Goal: Information Seeking & Learning: Learn about a topic

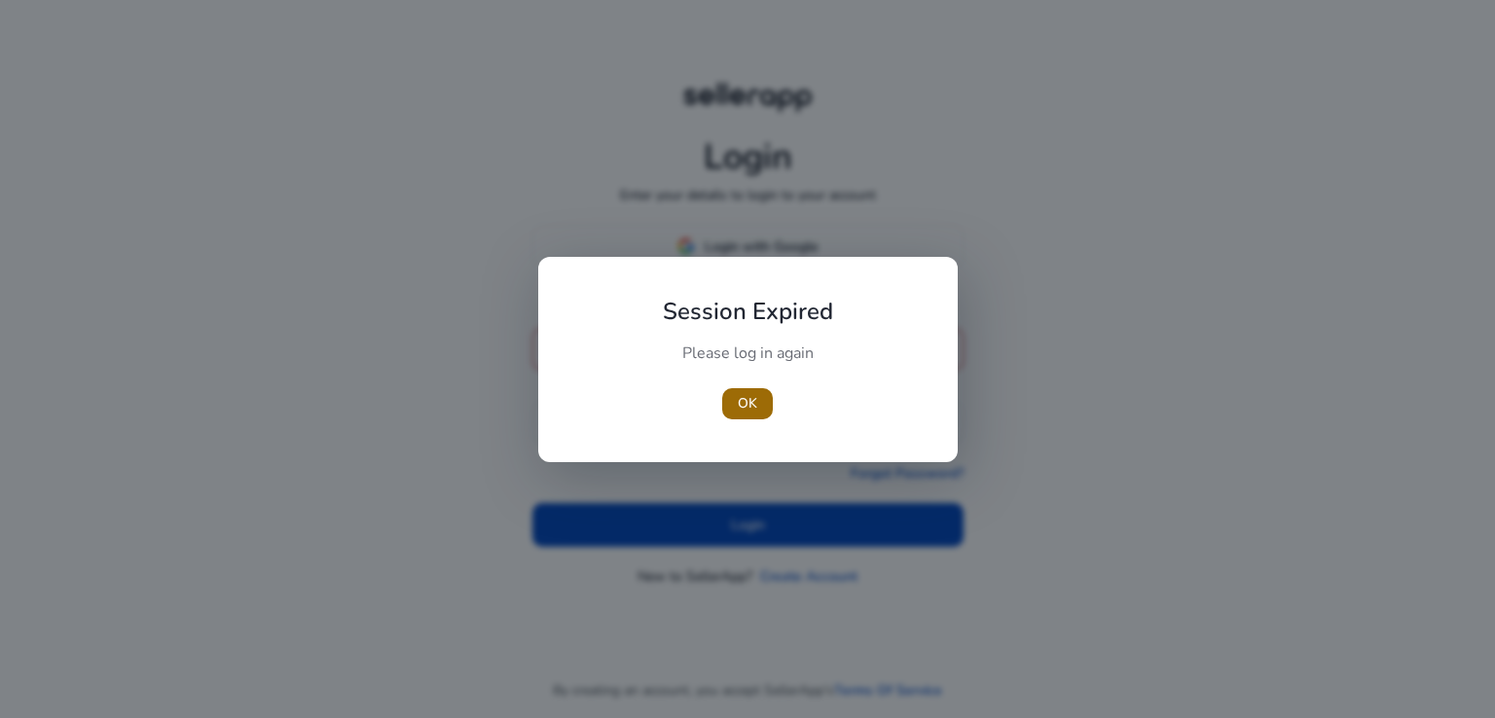
type input "**********"
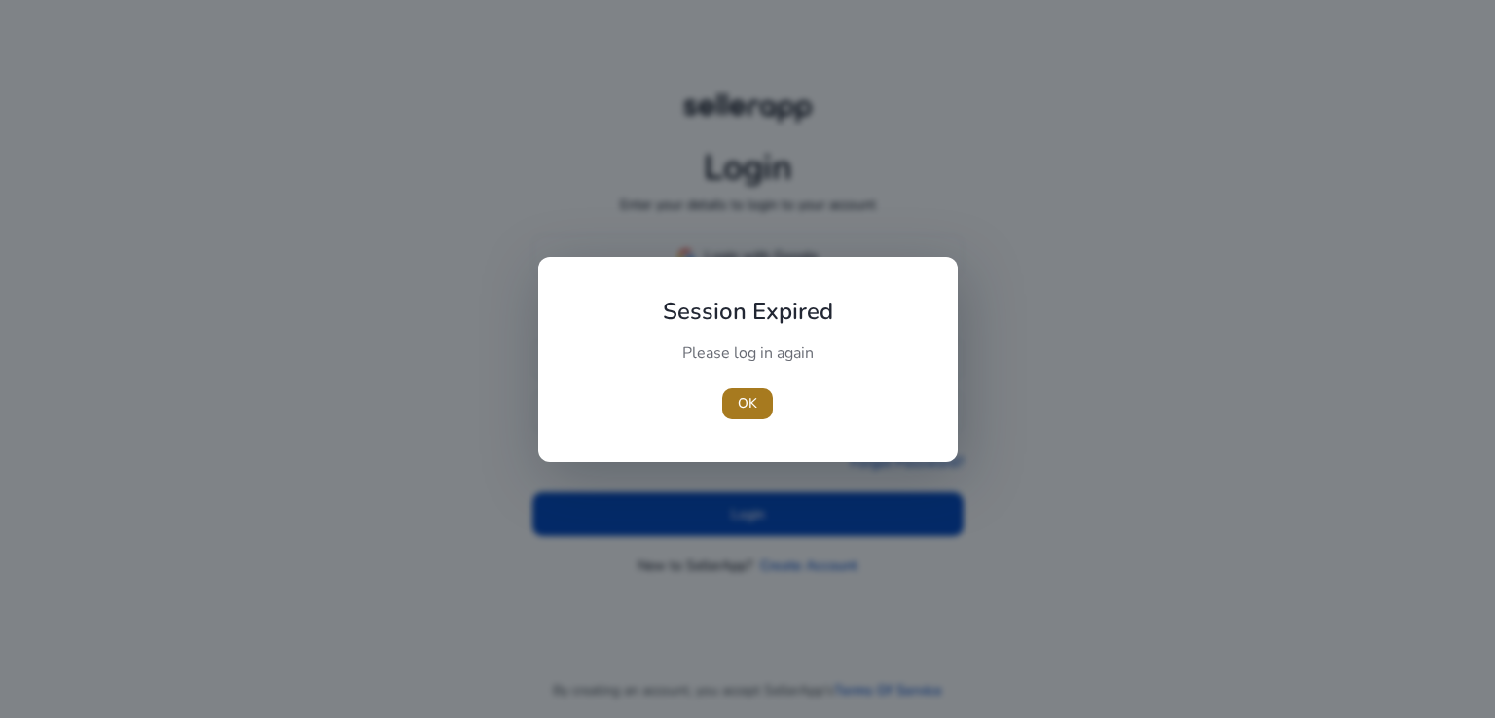
click at [722, 409] on span "button" at bounding box center [747, 403] width 51 height 47
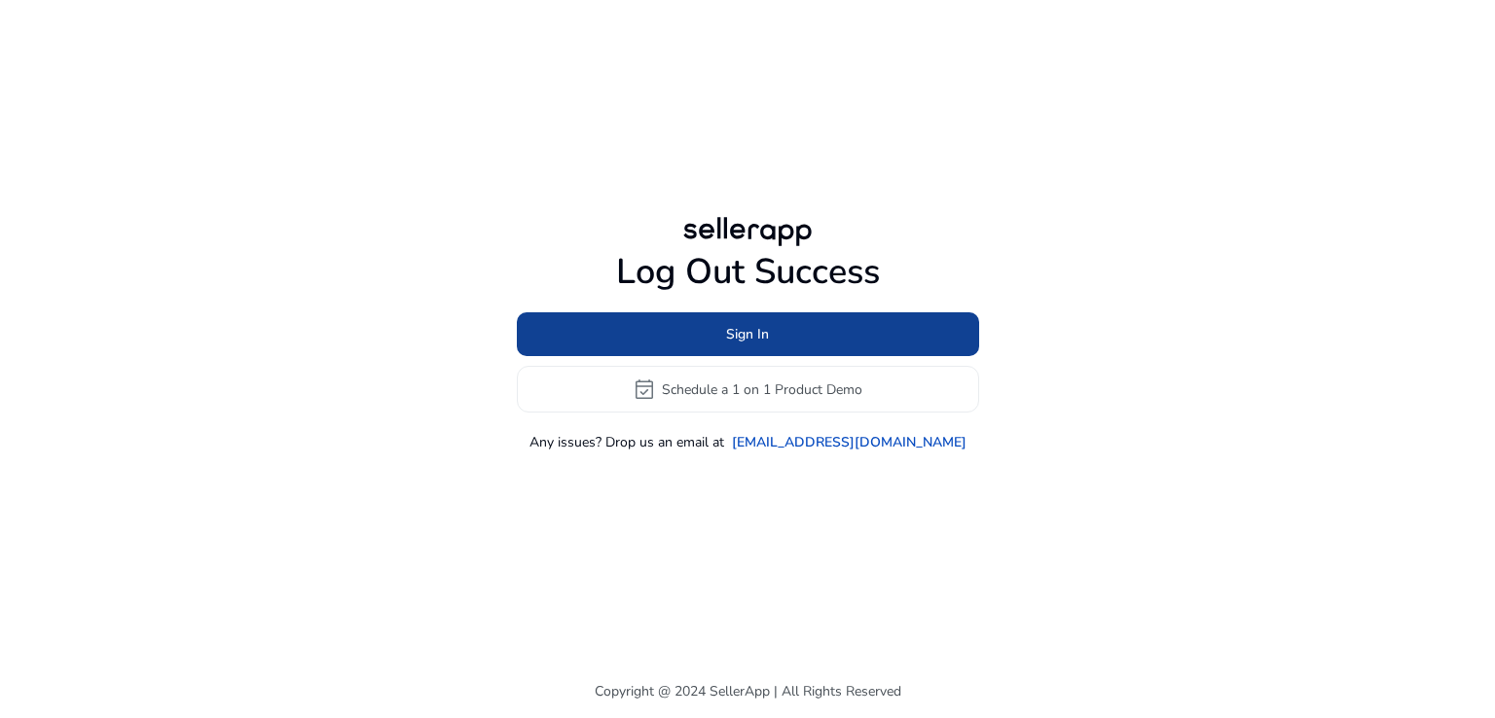
click at [702, 312] on span at bounding box center [748, 334] width 462 height 47
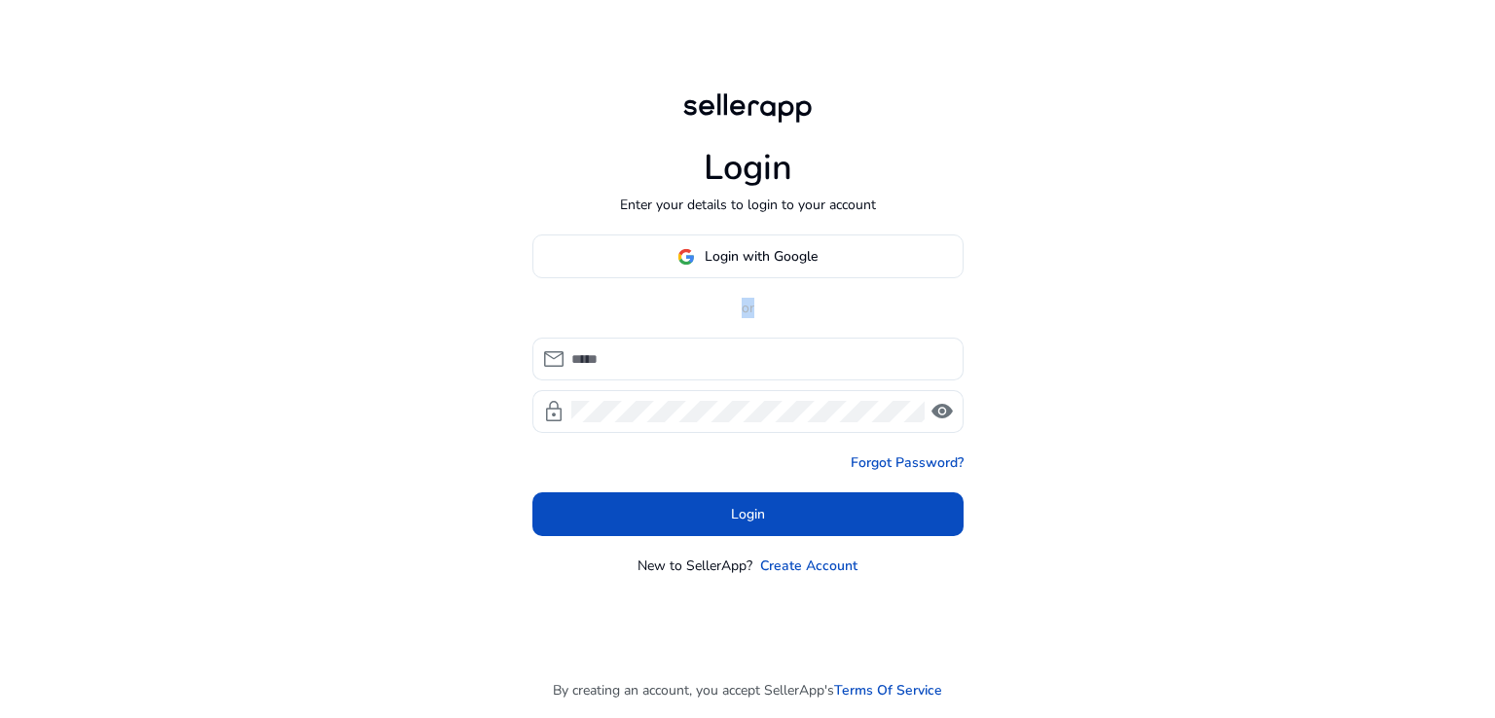
type input "**********"
click at [702, 312] on p "or" at bounding box center [747, 308] width 431 height 20
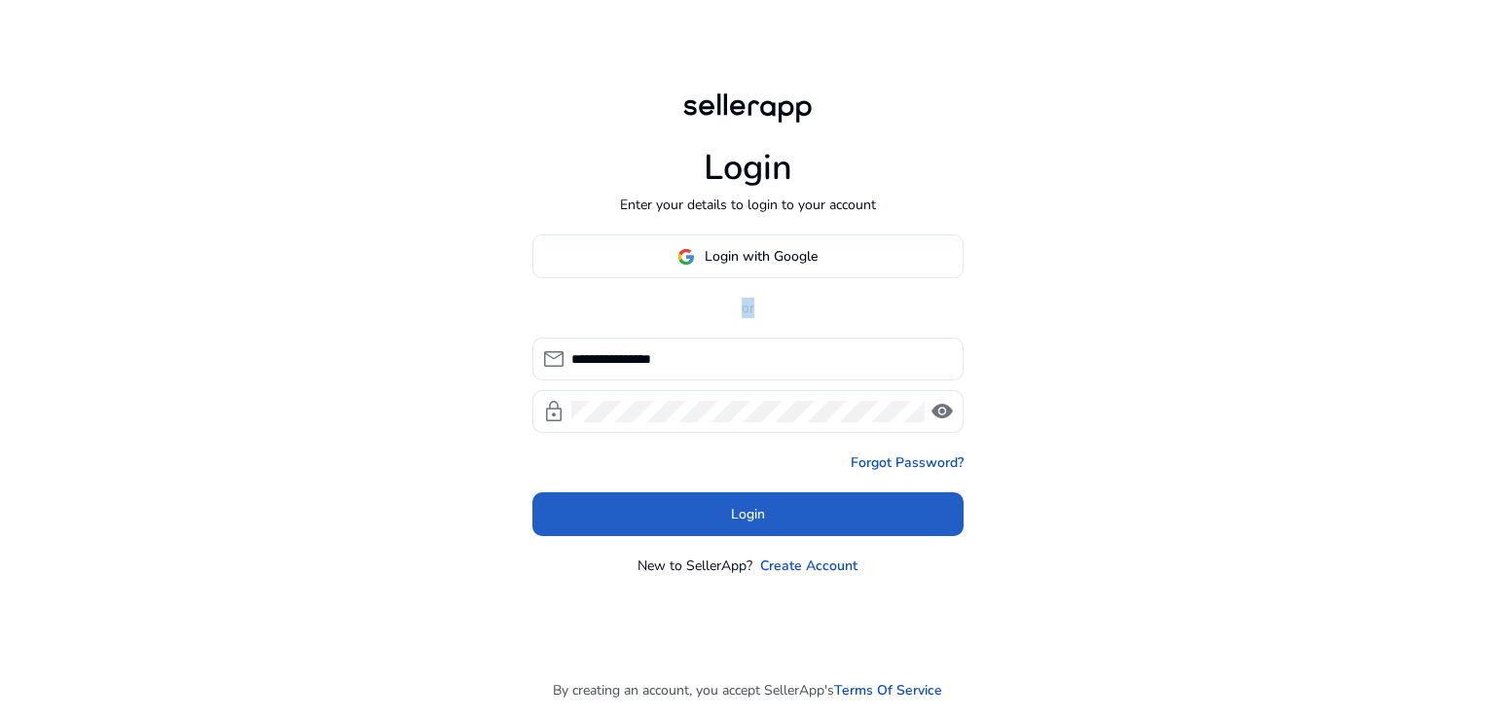
click at [753, 526] on span at bounding box center [747, 514] width 431 height 47
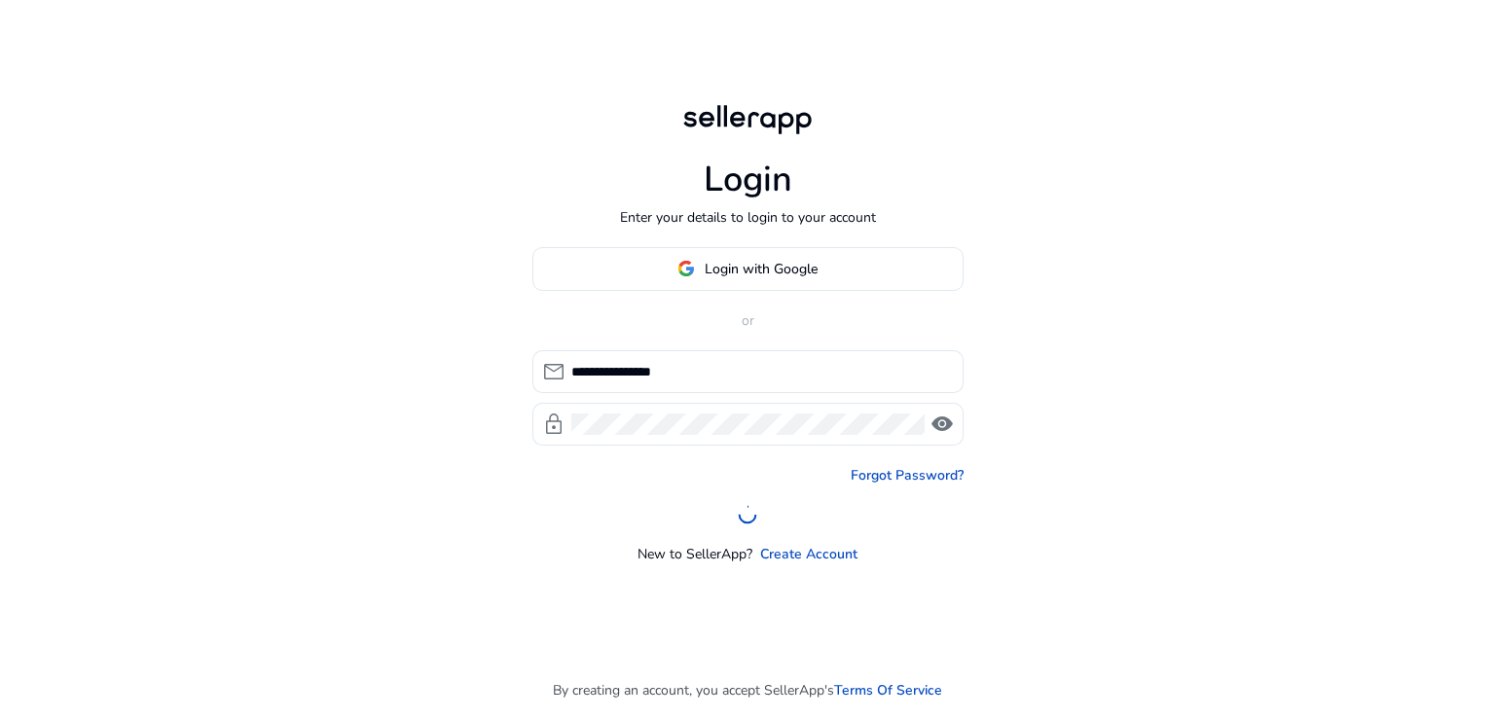
click at [753, 526] on div "**********" at bounding box center [747, 405] width 431 height 317
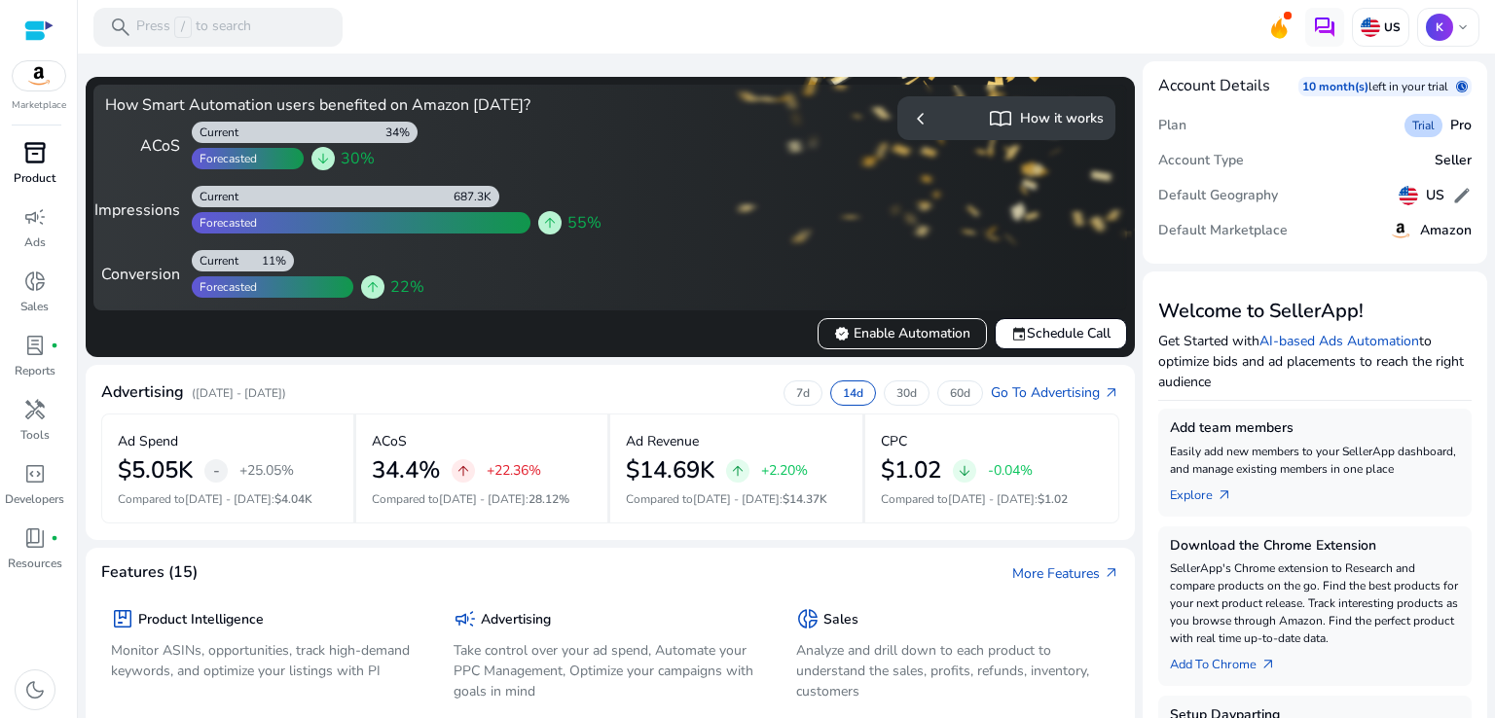
click at [29, 163] on span "inventory_2" at bounding box center [34, 152] width 23 height 23
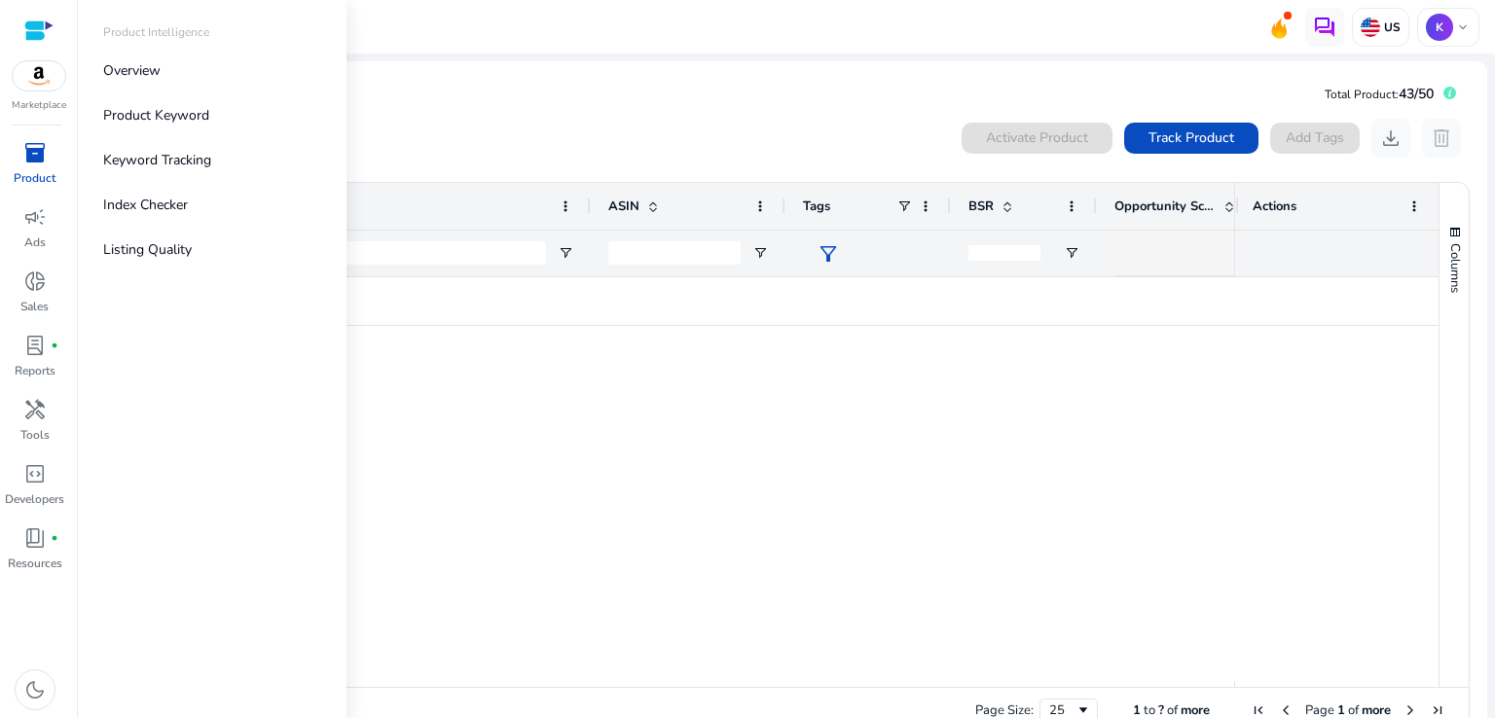
click at [35, 71] on img at bounding box center [39, 75] width 53 height 29
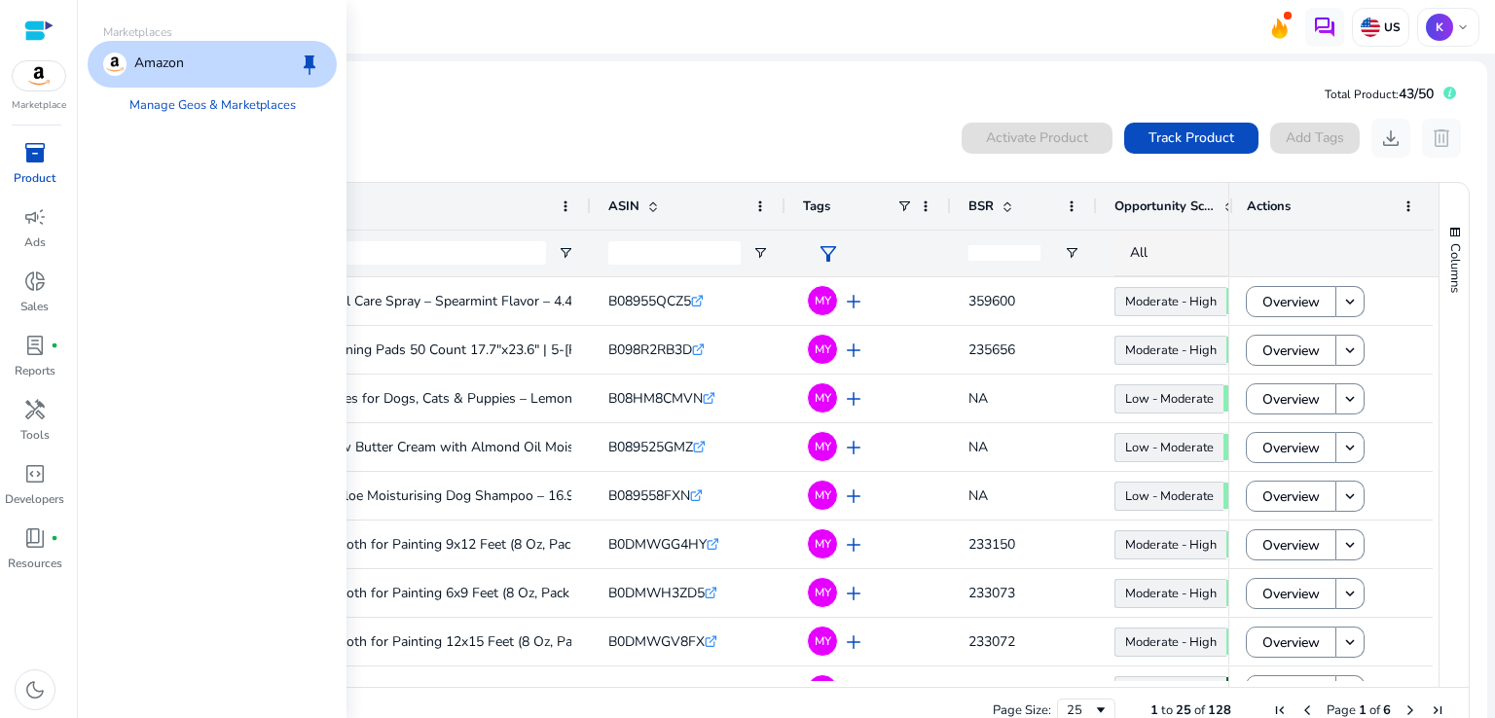
click at [24, 40] on div at bounding box center [38, 30] width 29 height 22
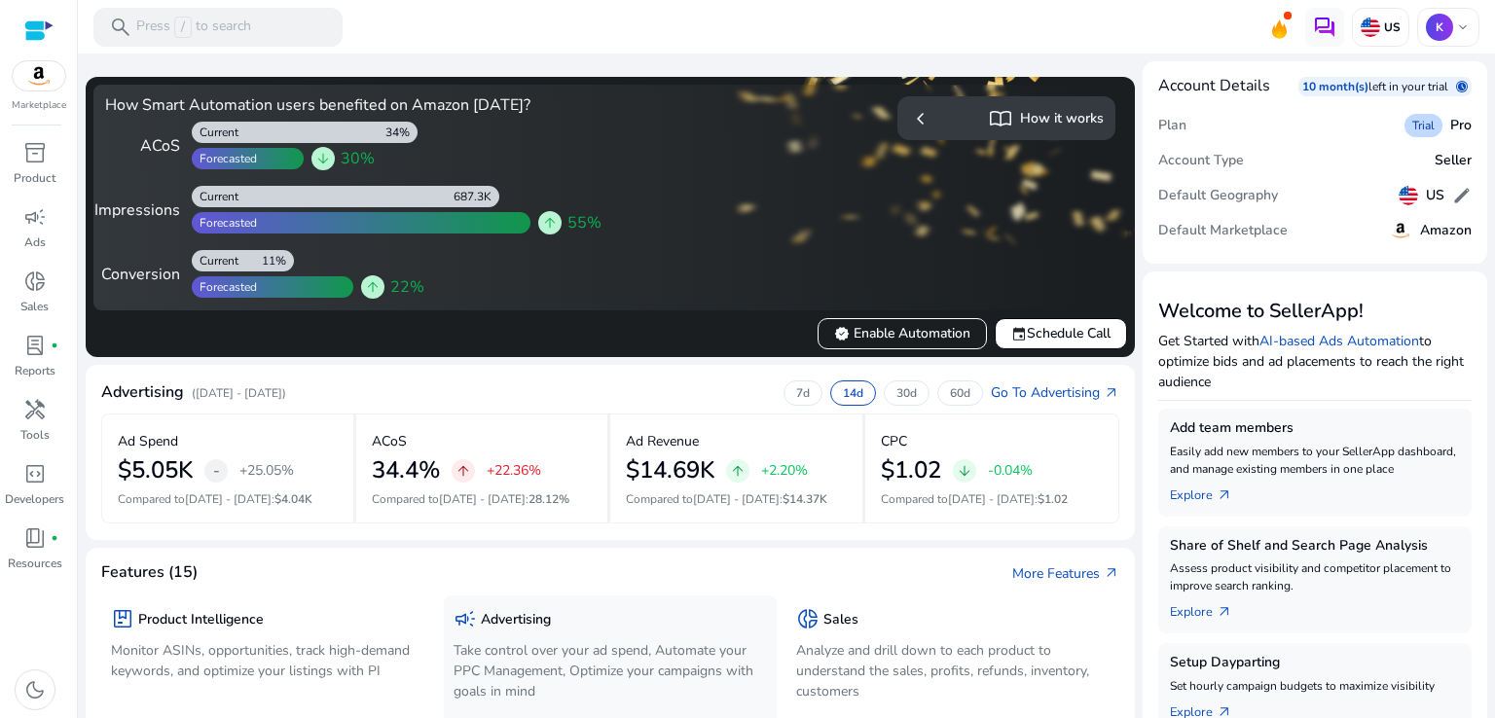
click at [561, 641] on p "Take control over your ad spend, Automate your PPC Management, Optimize your ca…" at bounding box center [609, 670] width 313 height 61
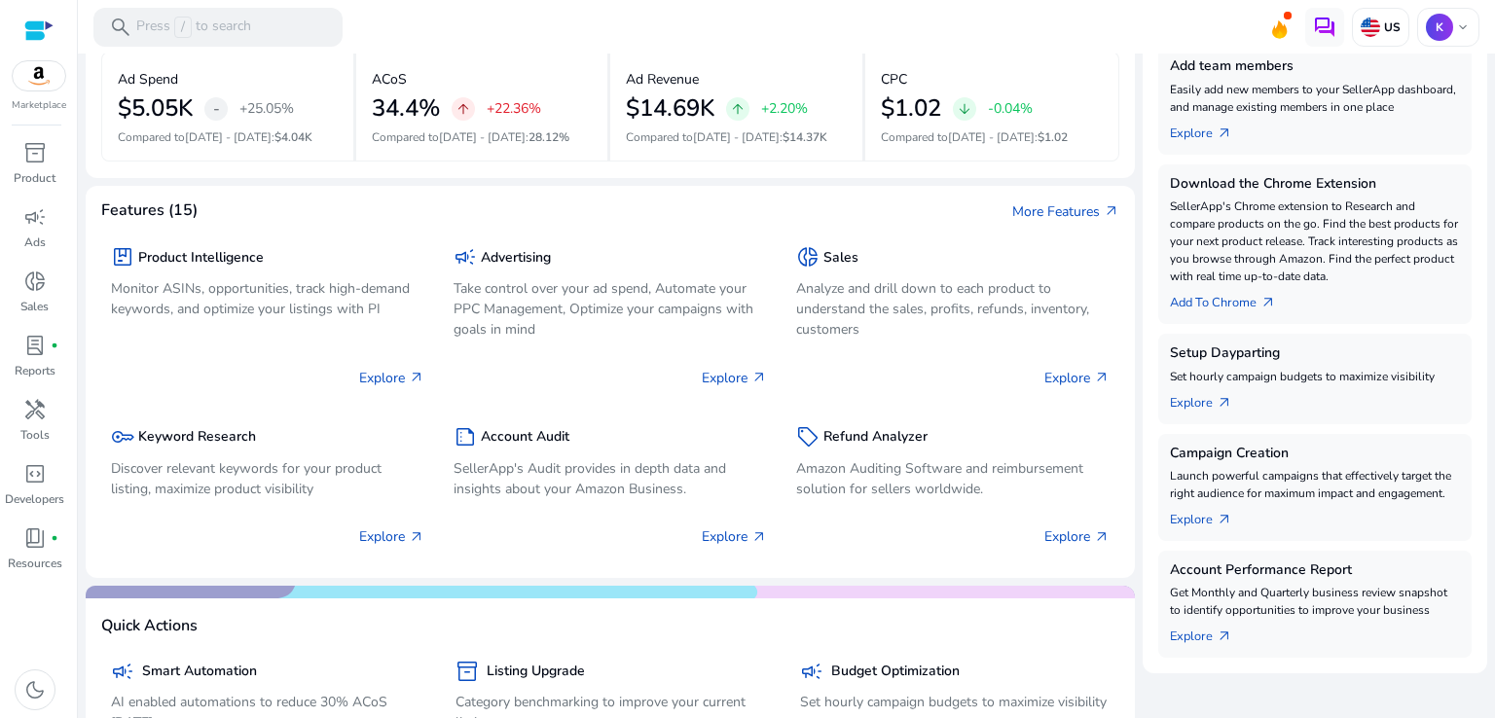
scroll to position [510, 0]
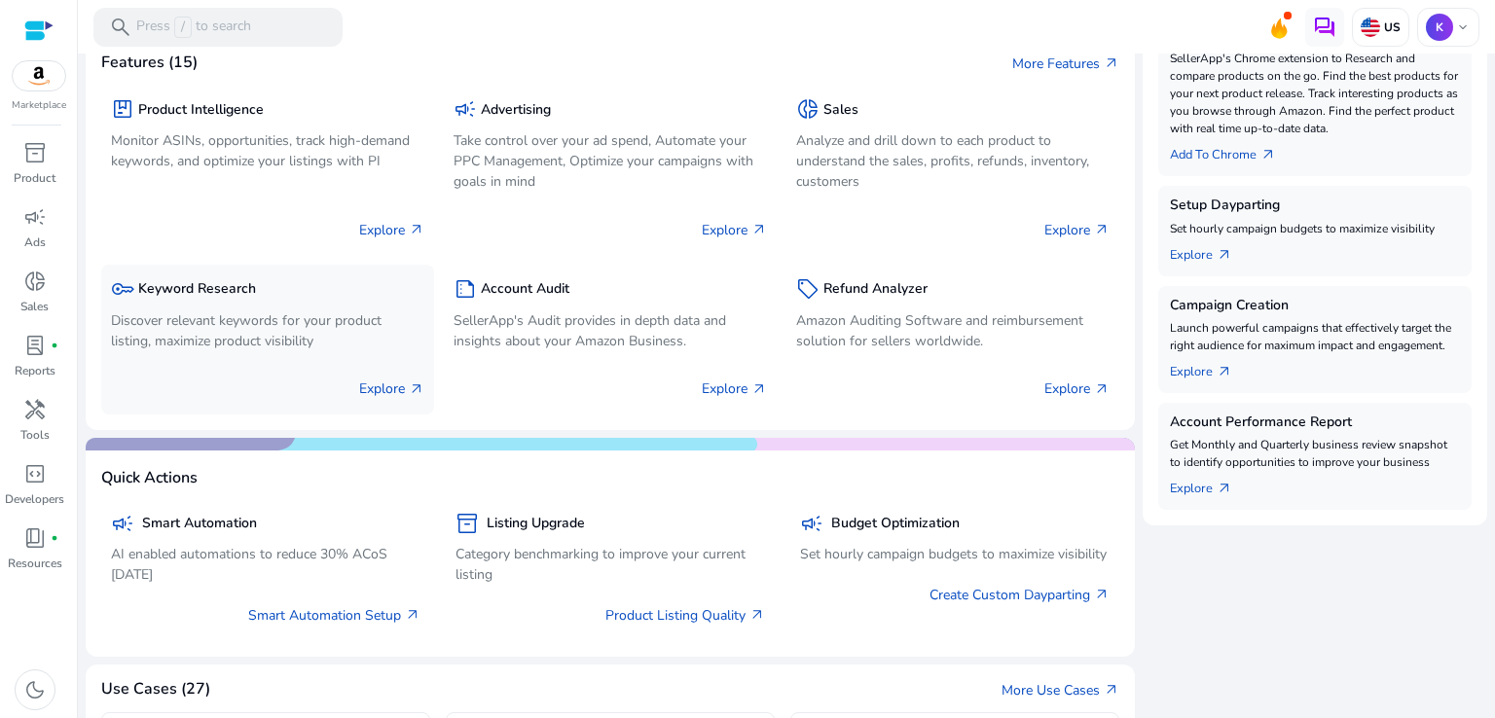
click at [189, 356] on div "Explore arrow_outward" at bounding box center [267, 380] width 313 height 49
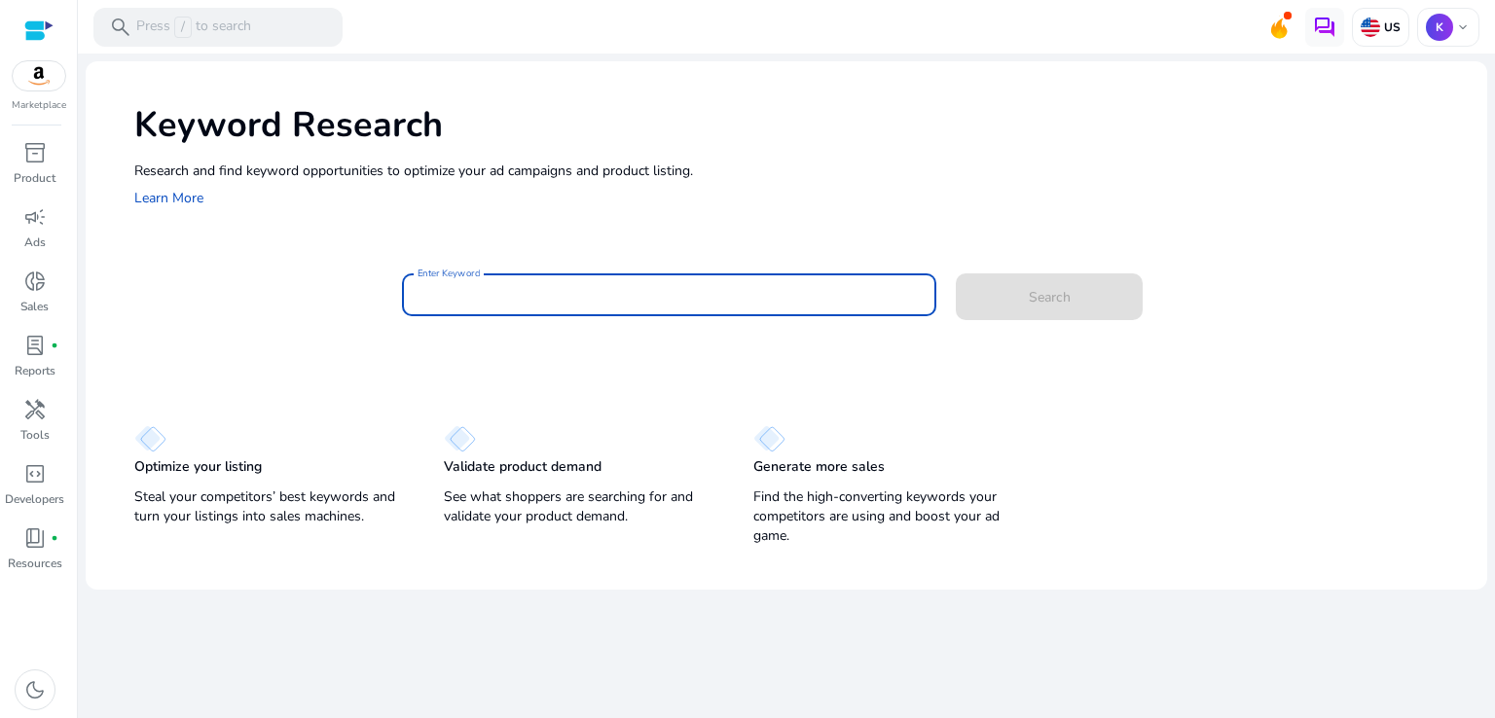
click at [541, 287] on input "Enter Keyword" at bounding box center [669, 294] width 504 height 21
paste input "**********"
type input "**********"
click at [956, 273] on button "Search" at bounding box center [1049, 296] width 187 height 47
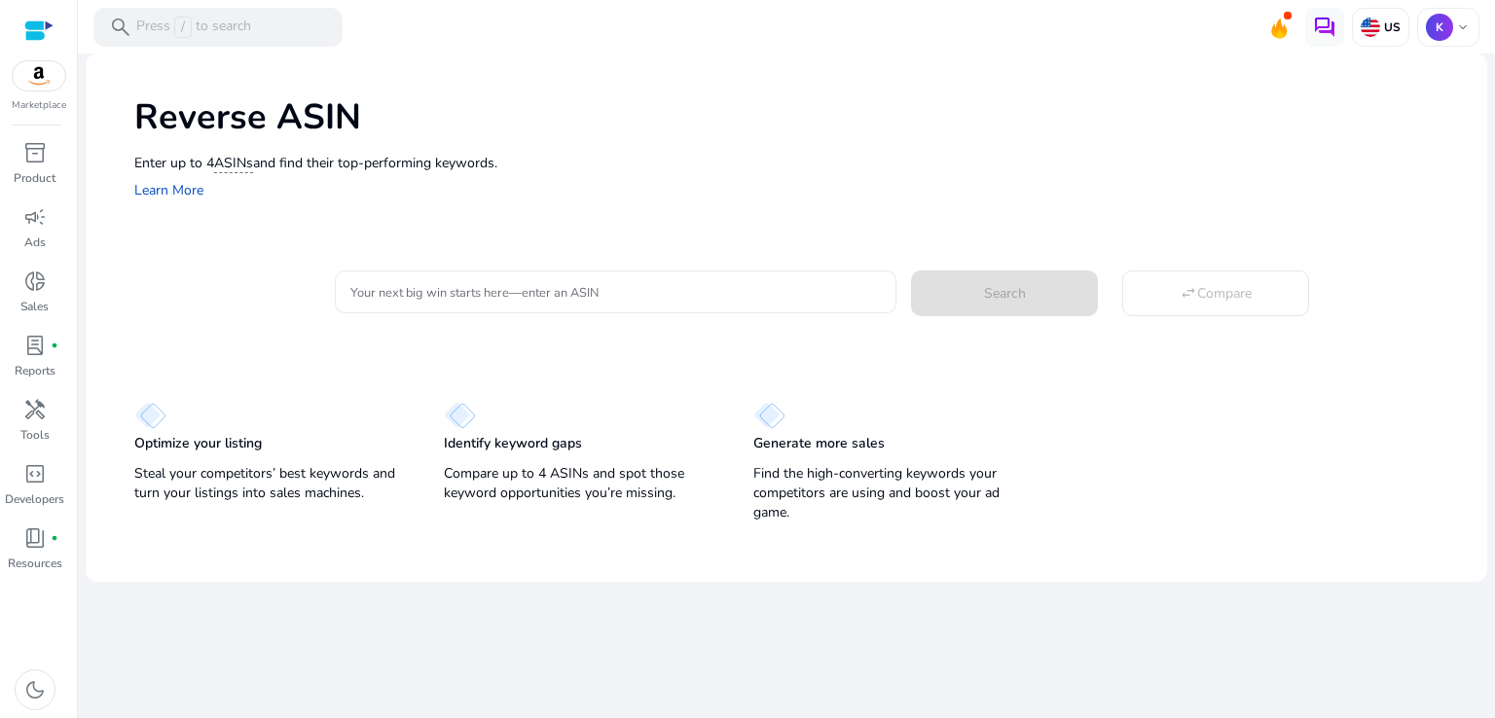
click at [791, 277] on div at bounding box center [615, 292] width 530 height 43
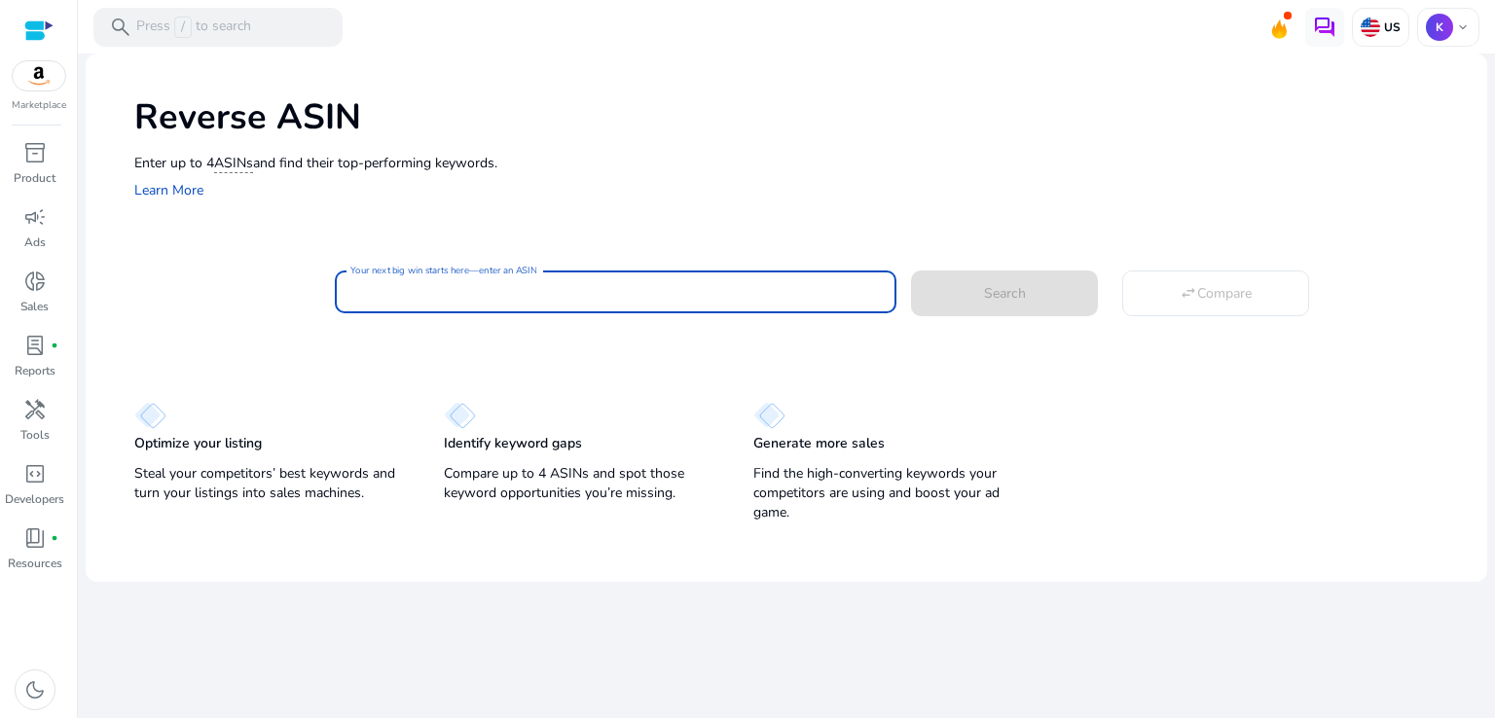
paste input "**********"
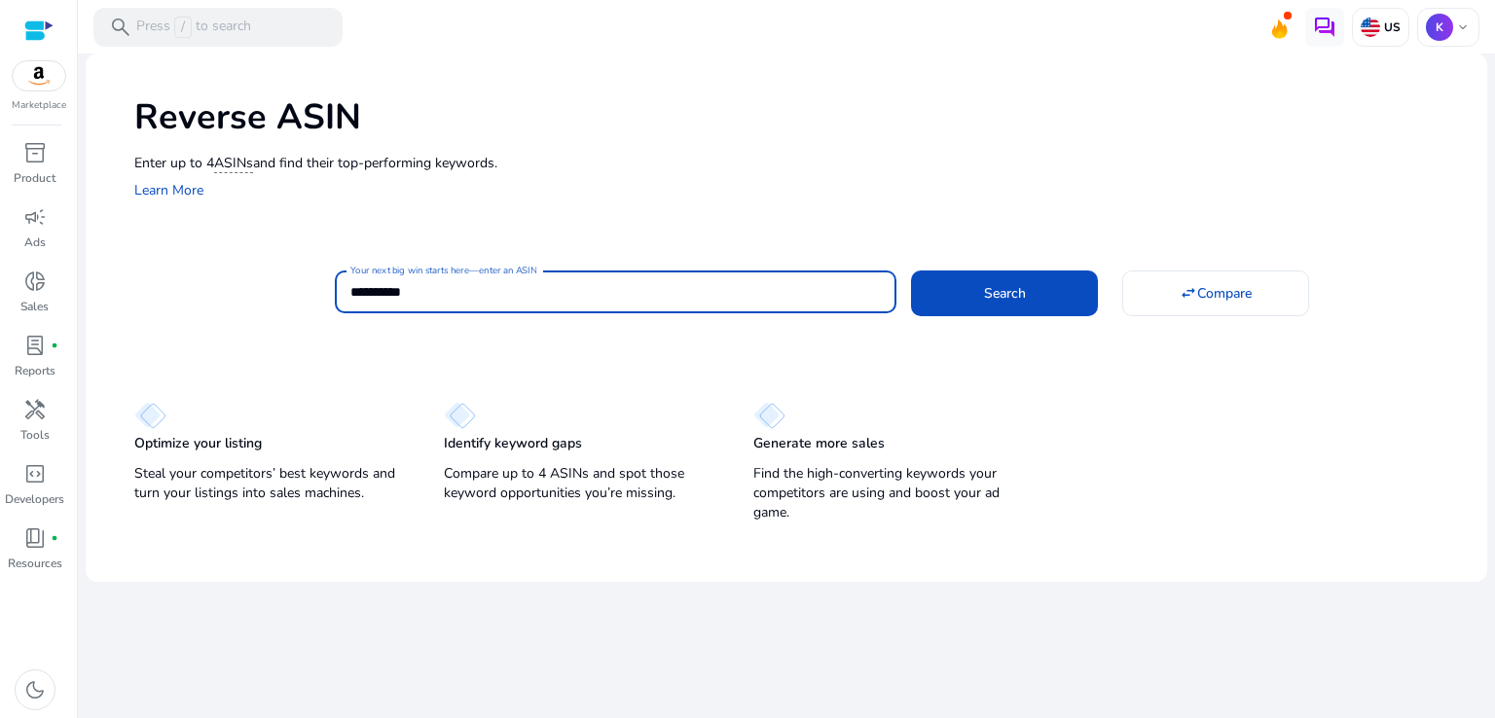
type input "**********"
click at [911, 271] on button "Search" at bounding box center [1004, 293] width 187 height 45
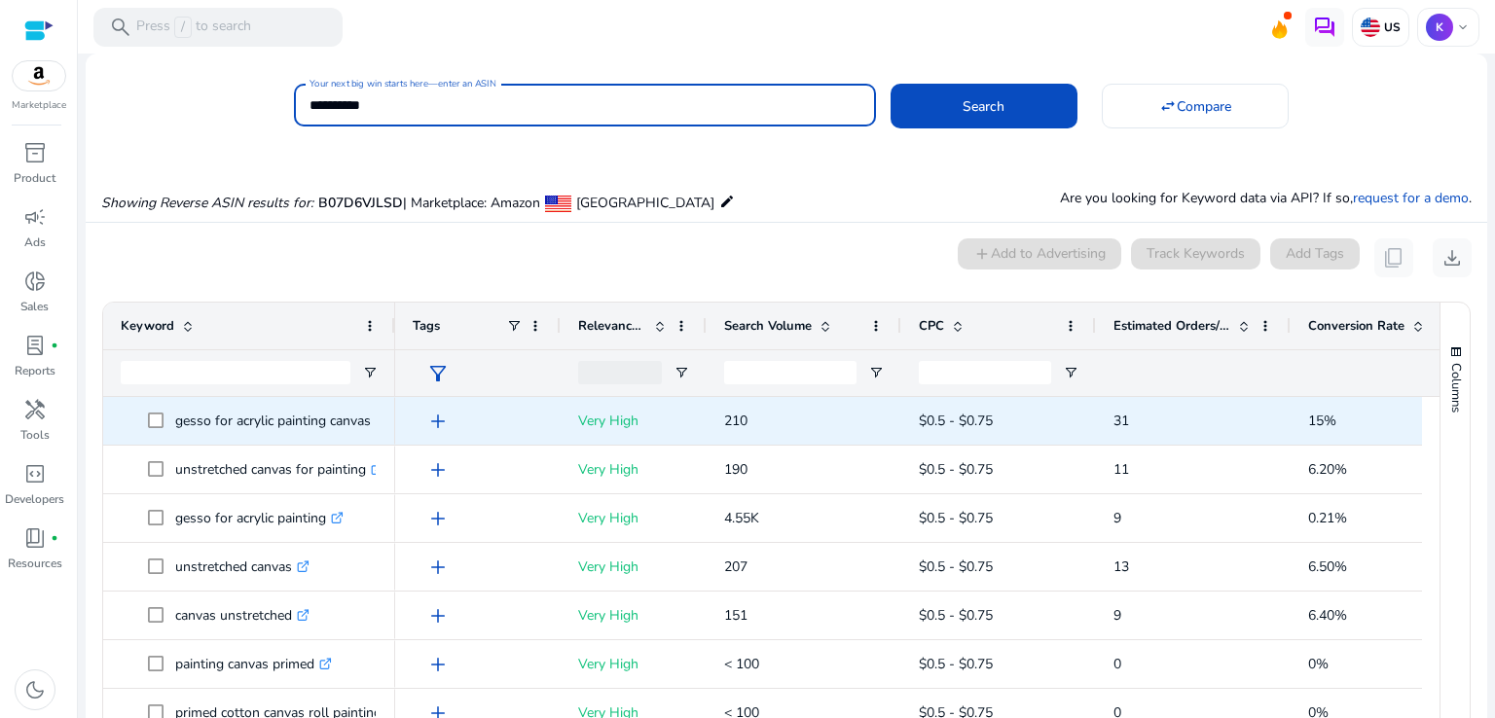
scroll to position [142, 0]
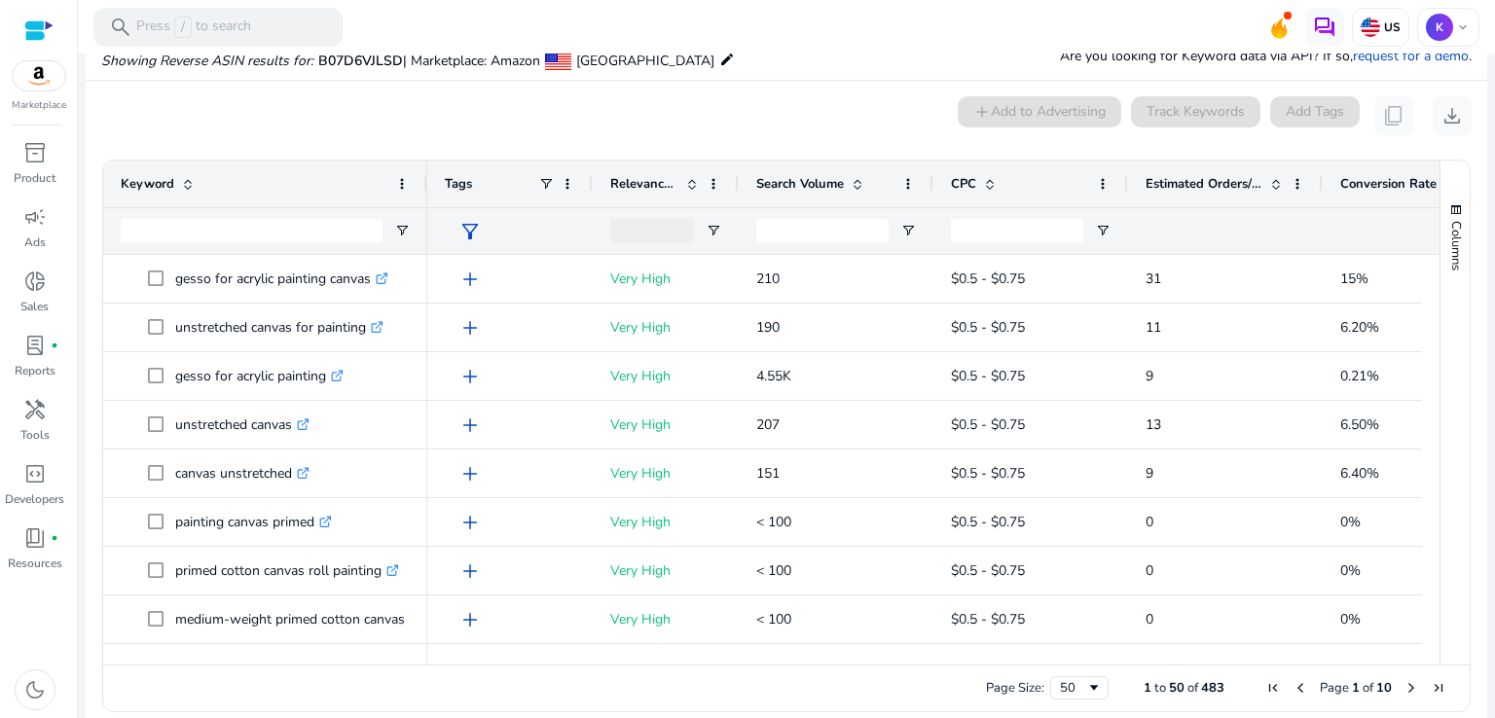
drag, startPoint x: 393, startPoint y: 188, endPoint x: 427, endPoint y: 186, distance: 34.1
click at [427, 186] on div at bounding box center [426, 184] width 8 height 47
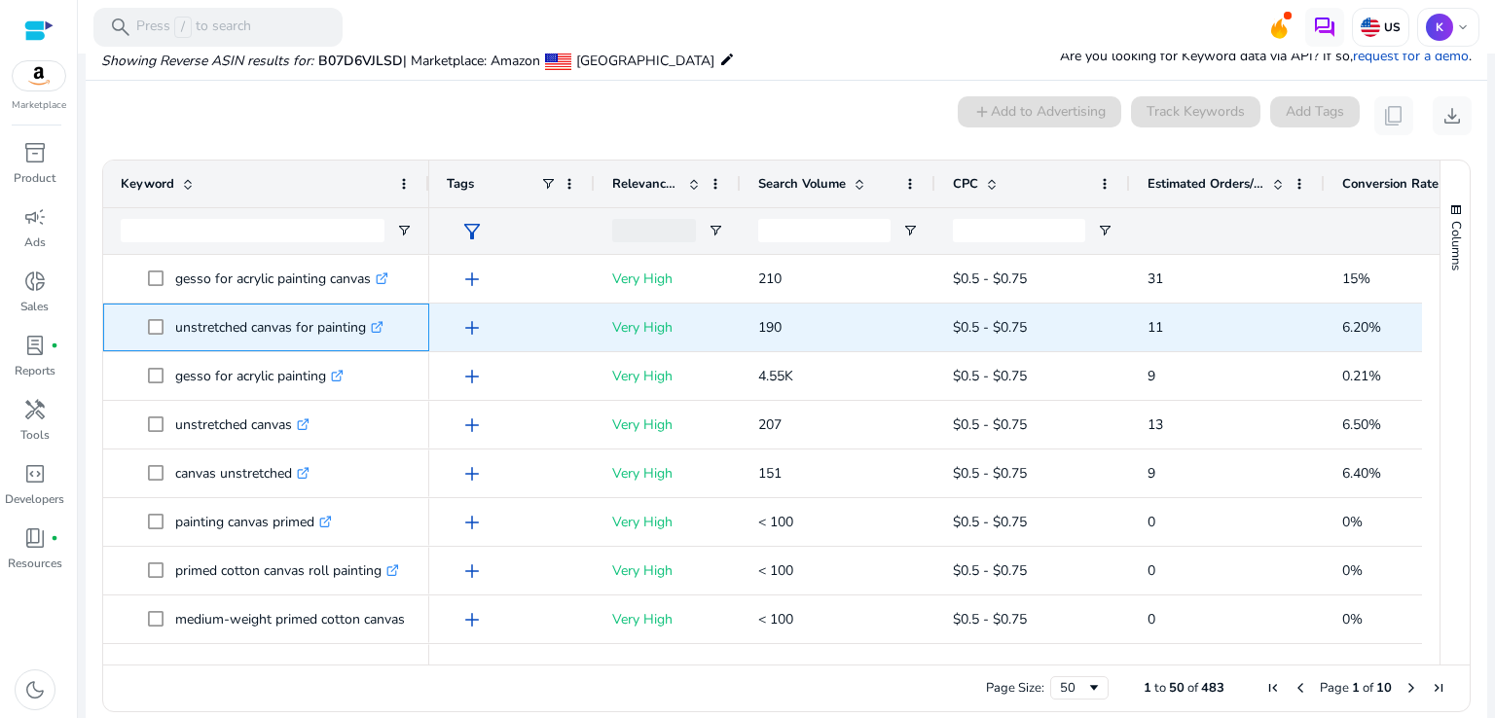
drag, startPoint x: 166, startPoint y: 335, endPoint x: 398, endPoint y: 334, distance: 231.6
click at [398, 334] on span "unstretched canvas for painting .st0{fill:#2c8af8}" at bounding box center [280, 327] width 264 height 40
copy span "unstretched canvas for painting .st0{fill:#2c8af8}"
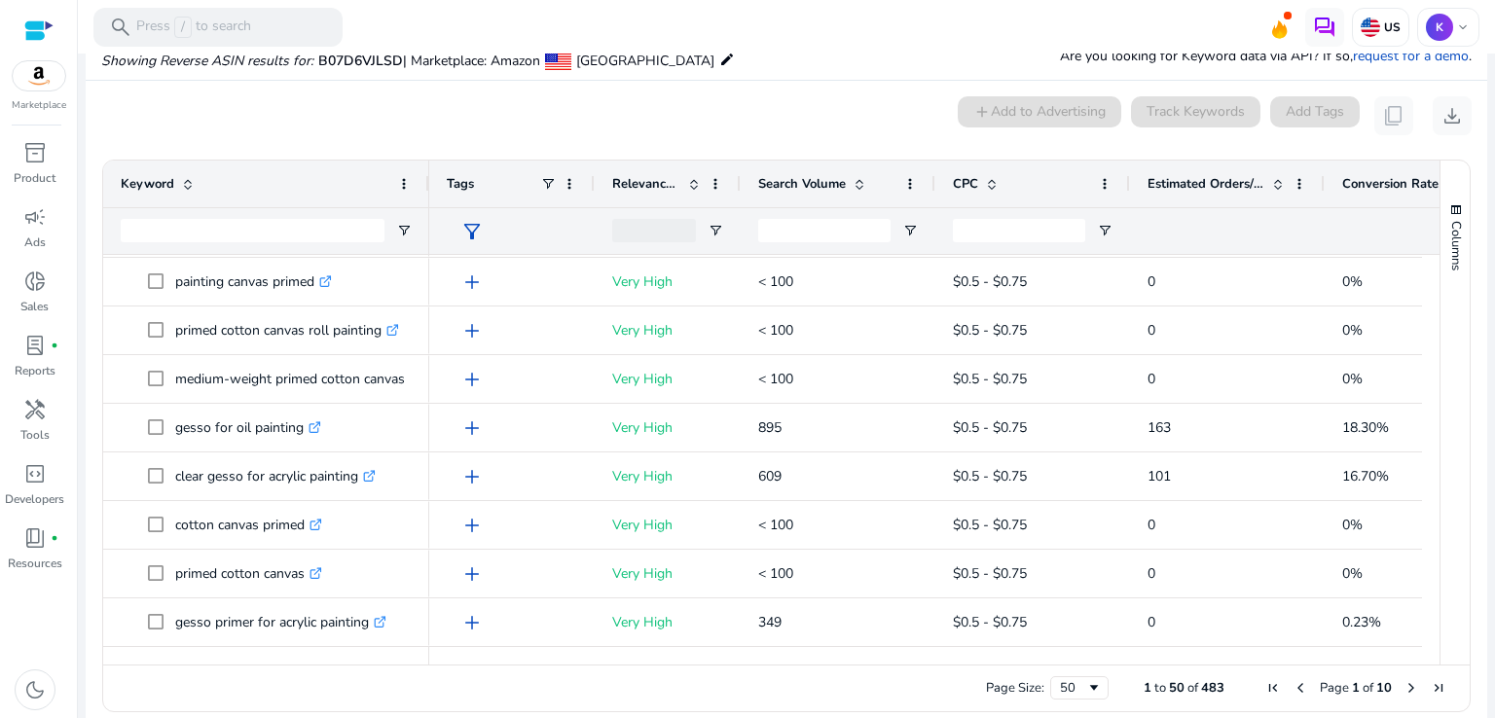
scroll to position [280, 0]
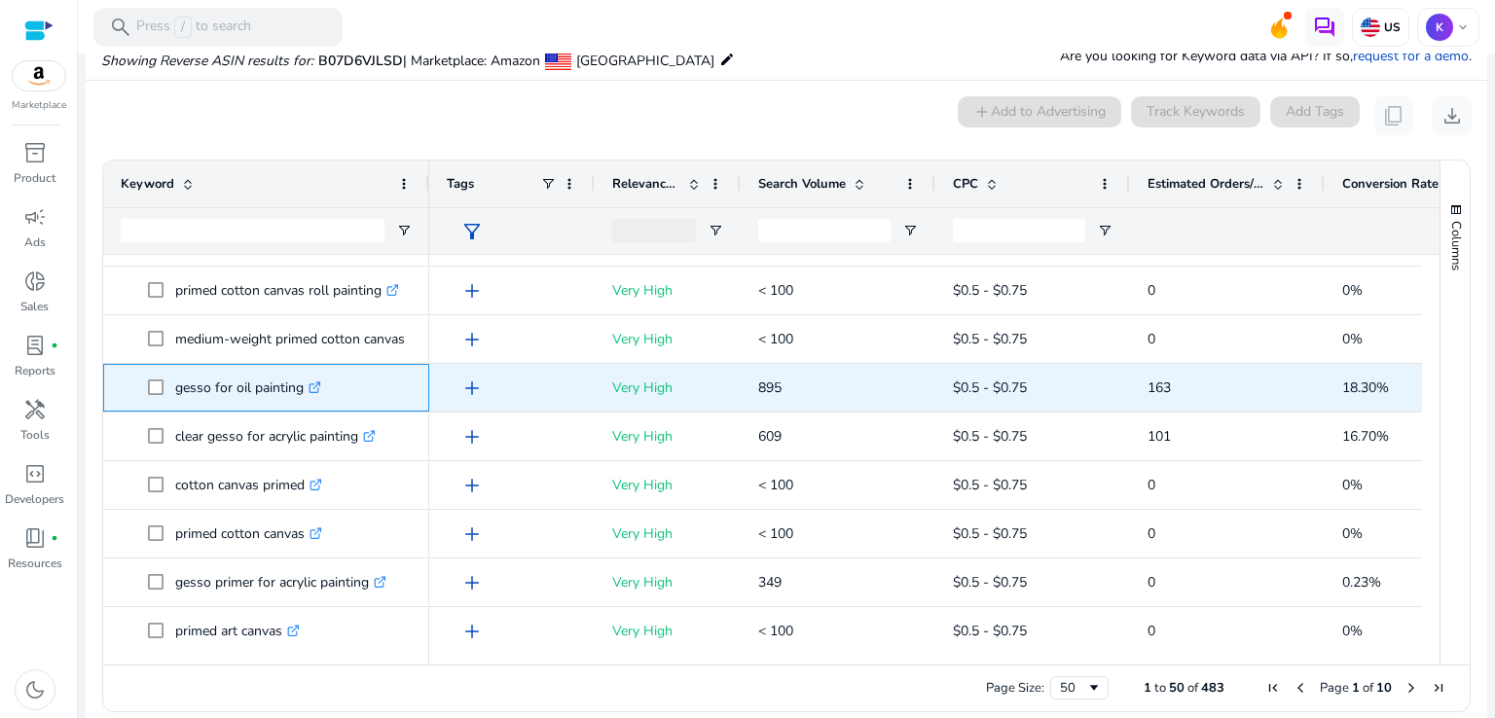
drag, startPoint x: 171, startPoint y: 387, endPoint x: 210, endPoint y: 380, distance: 39.5
click at [210, 380] on span "gesso for oil painting .st0{fill:#2c8af8}" at bounding box center [280, 388] width 264 height 40
copy span "gesso"
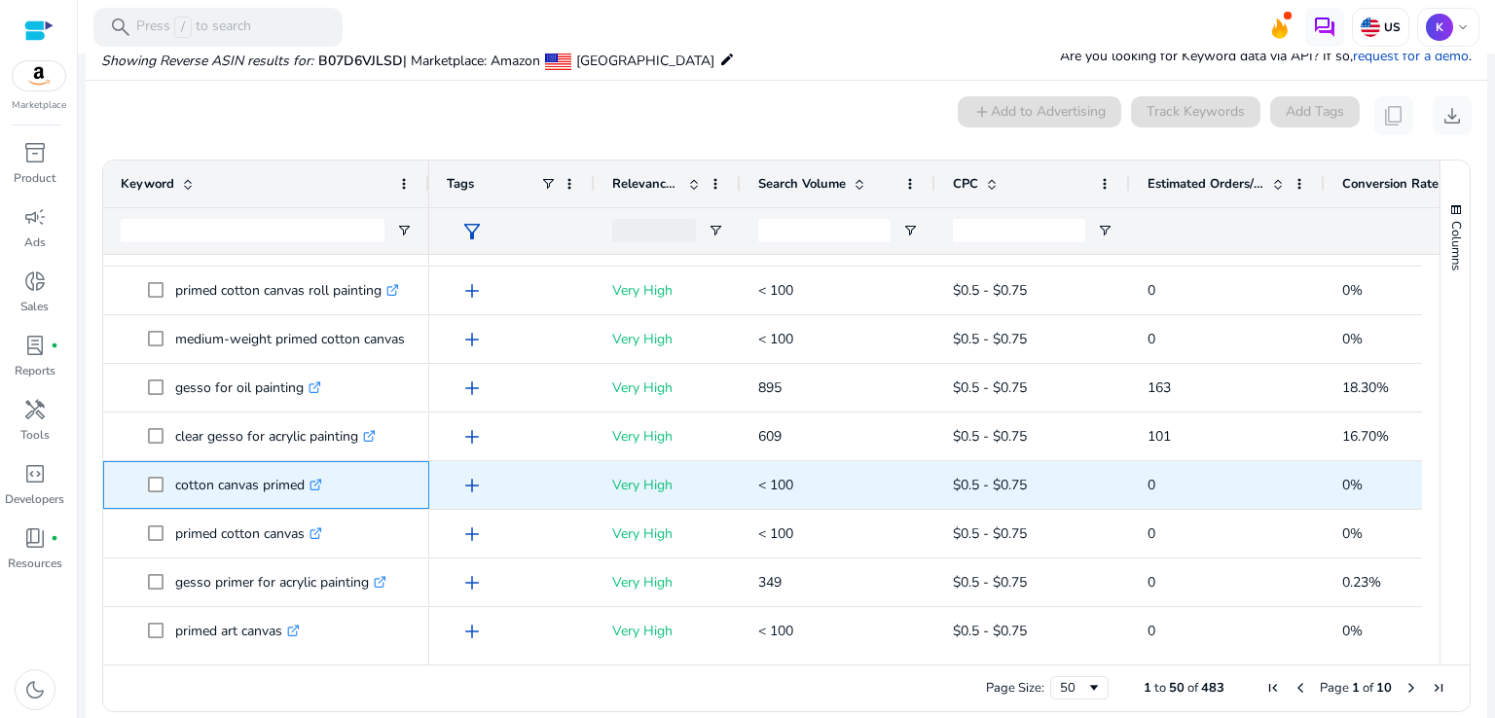
drag, startPoint x: 168, startPoint y: 476, endPoint x: 310, endPoint y: 474, distance: 142.1
click at [310, 474] on span "cotton canvas primed .st0{fill:#2c8af8}" at bounding box center [280, 485] width 264 height 40
copy span "cotton canvas primed"
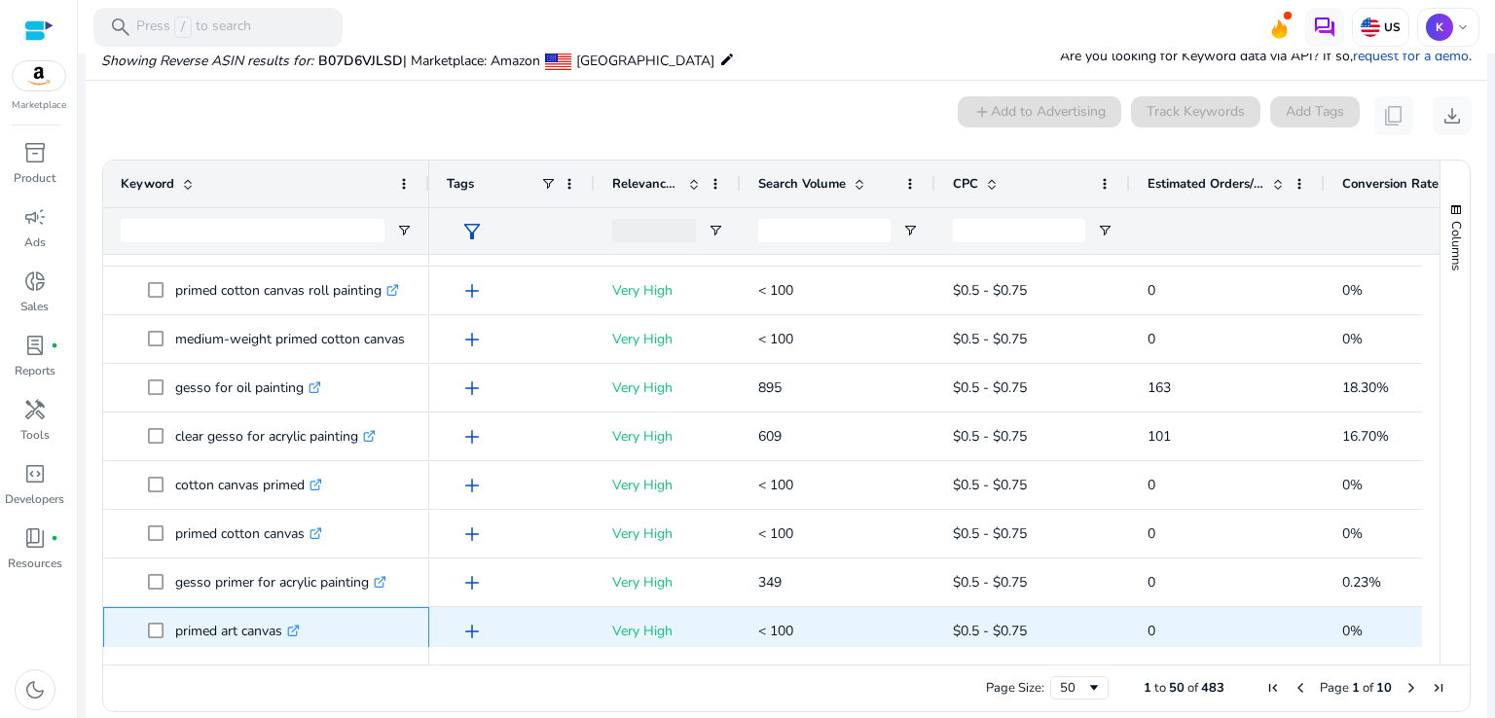
scroll to position [299, 0]
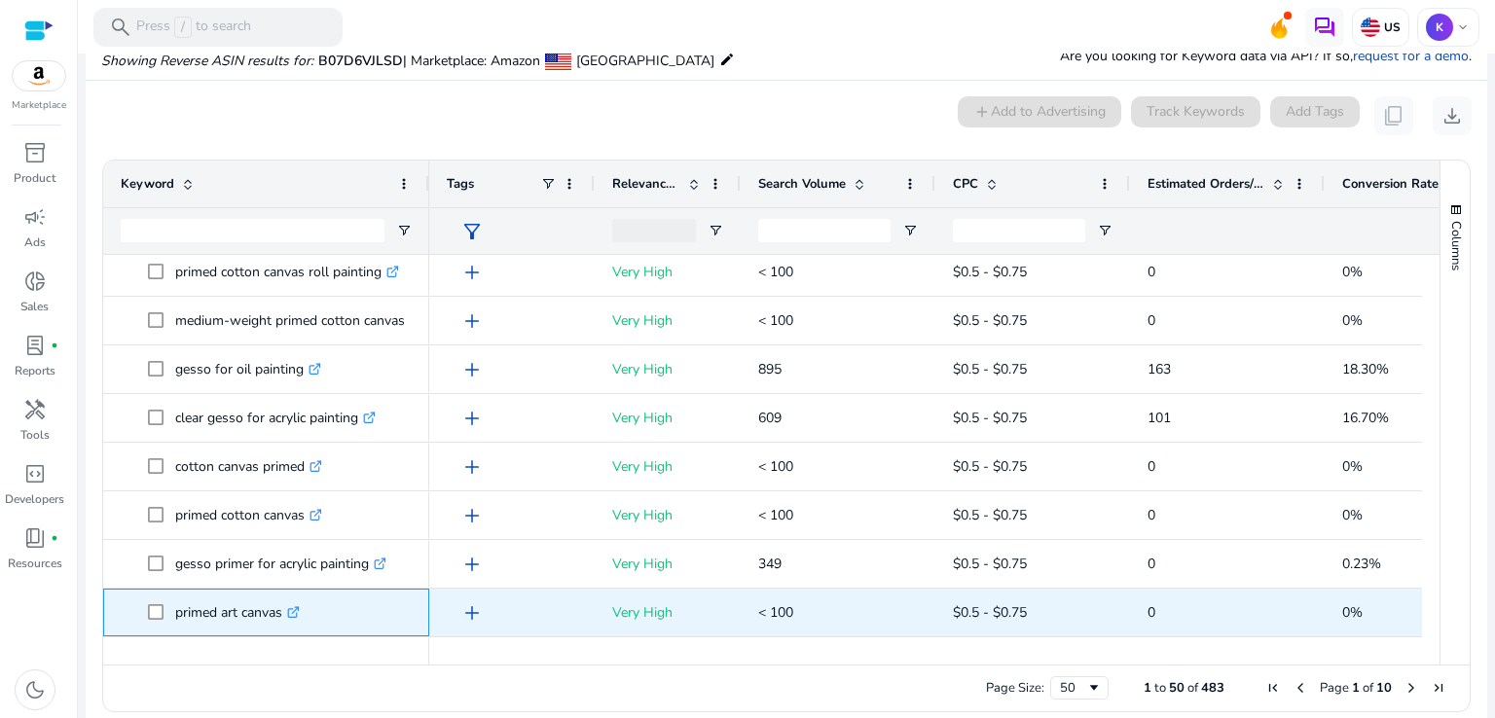
drag, startPoint x: 283, startPoint y: 632, endPoint x: 218, endPoint y: 613, distance: 67.8
click at [218, 613] on p "primed art canvas .st0{fill:#2c8af8}" at bounding box center [237, 613] width 125 height 40
copy p "art canvas"
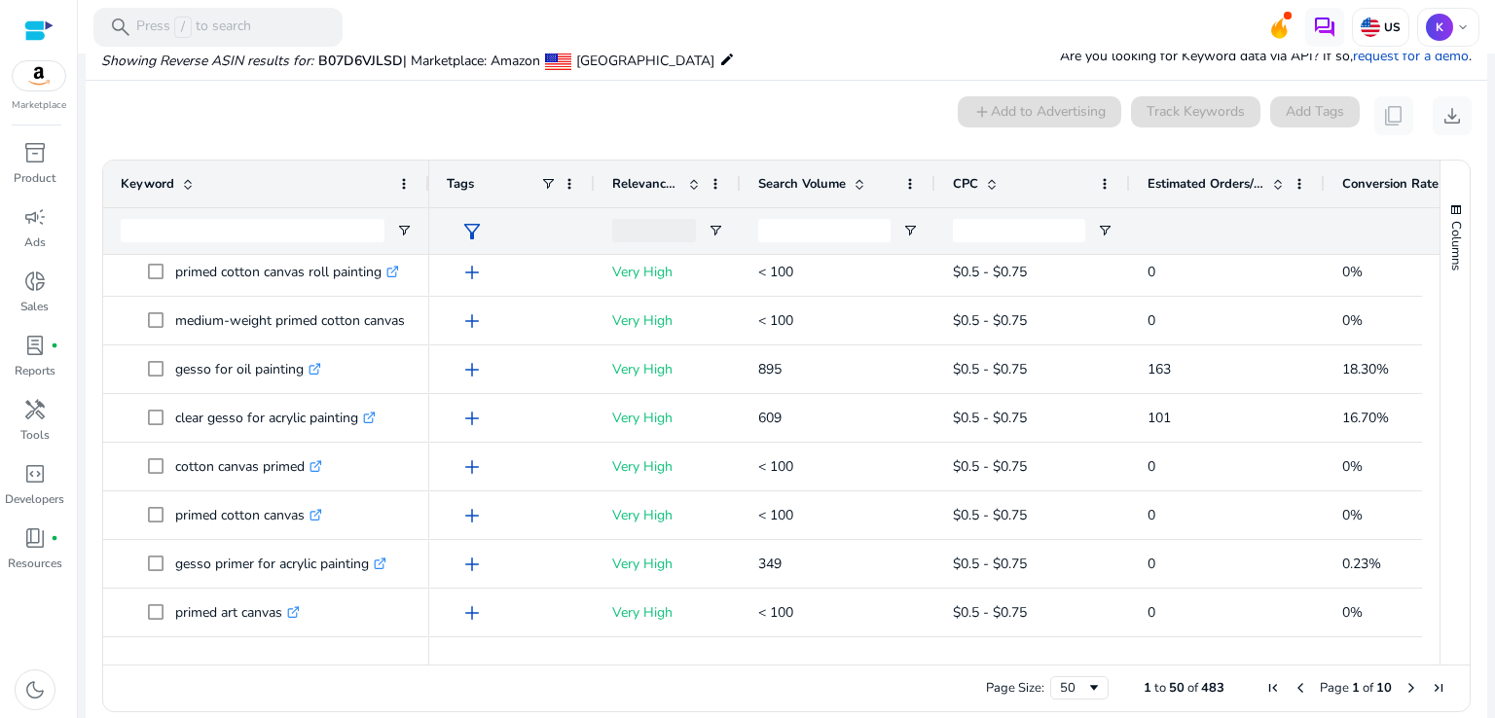
drag, startPoint x: 1424, startPoint y: 343, endPoint x: 1424, endPoint y: 362, distance: 19.5
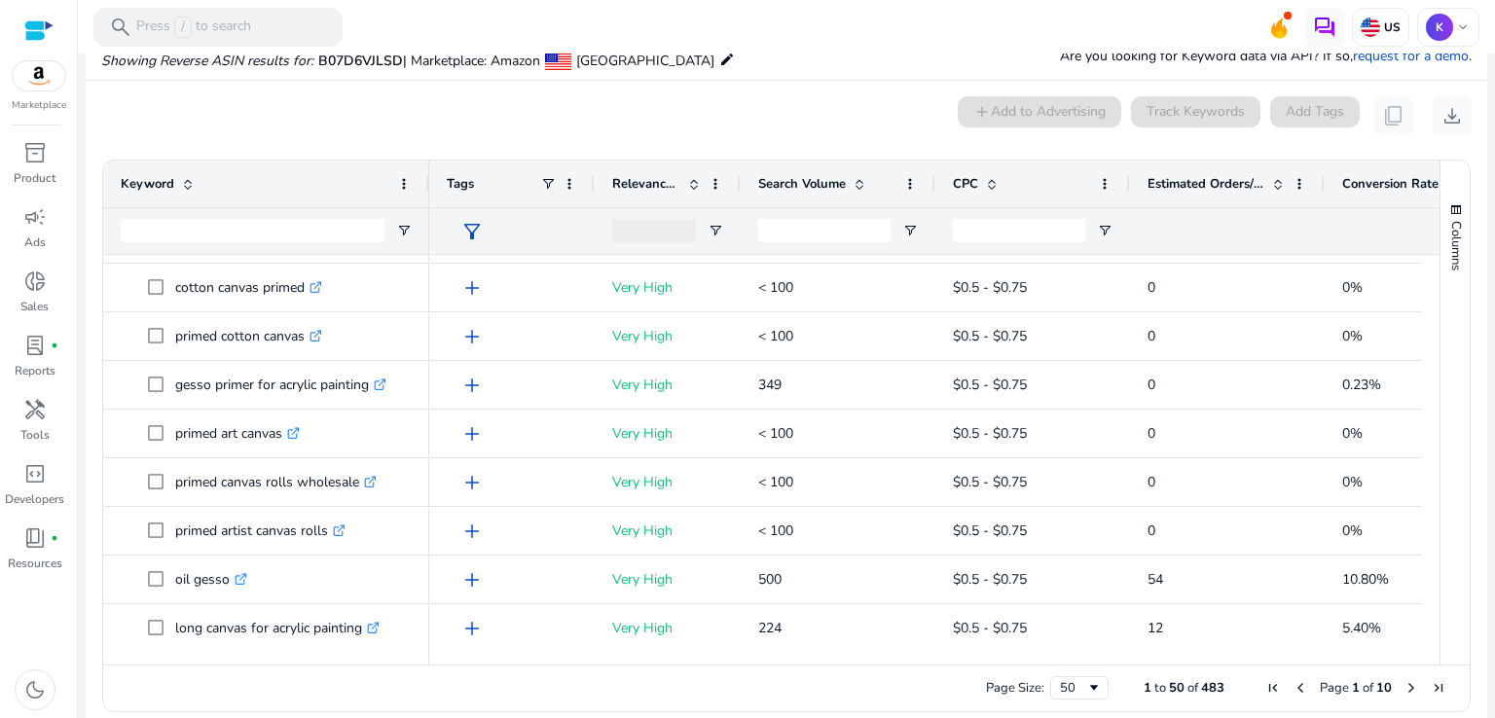
scroll to position [483, 0]
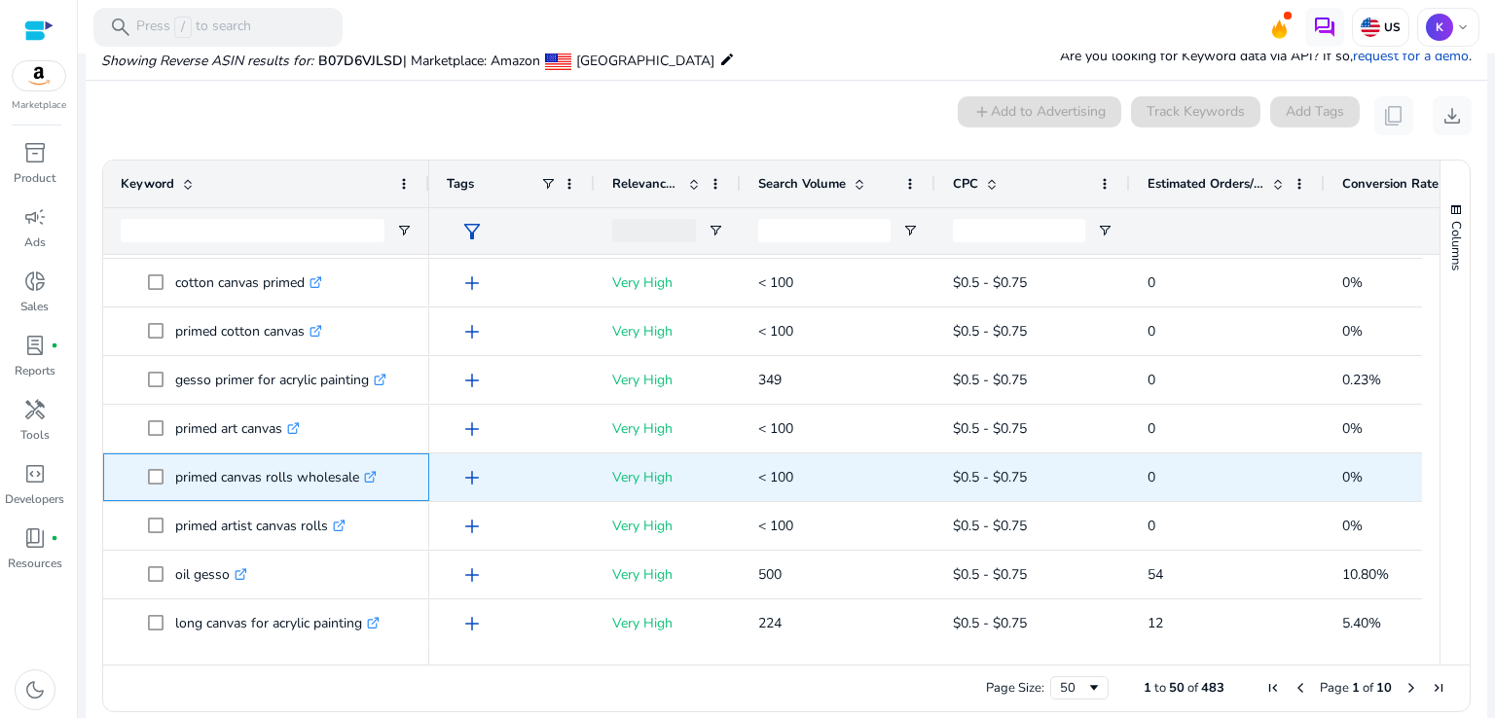
drag, startPoint x: 169, startPoint y: 476, endPoint x: 245, endPoint y: 470, distance: 76.1
click at [245, 470] on span "primed canvas rolls wholesale .st0{fill:#2c8af8}" at bounding box center [280, 477] width 264 height 40
drag, startPoint x: 361, startPoint y: 483, endPoint x: 298, endPoint y: 484, distance: 63.3
click at [298, 484] on p "primed canvas rolls wholesale .st0{fill:#2c8af8}" at bounding box center [275, 477] width 201 height 40
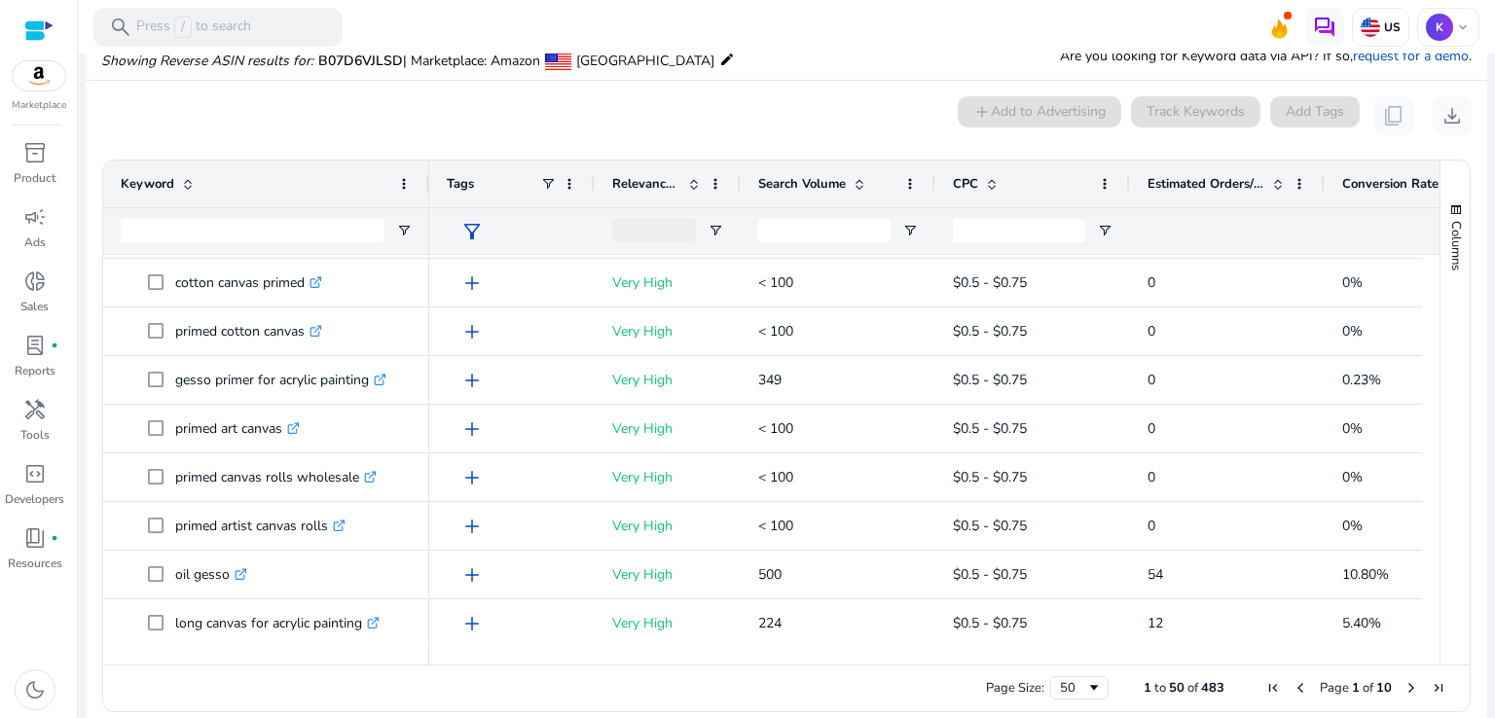
click at [619, 110] on div "0 keyword(s) selected add Add to Advertising Track Keywords Add Tags content_co…" at bounding box center [786, 115] width 1370 height 39
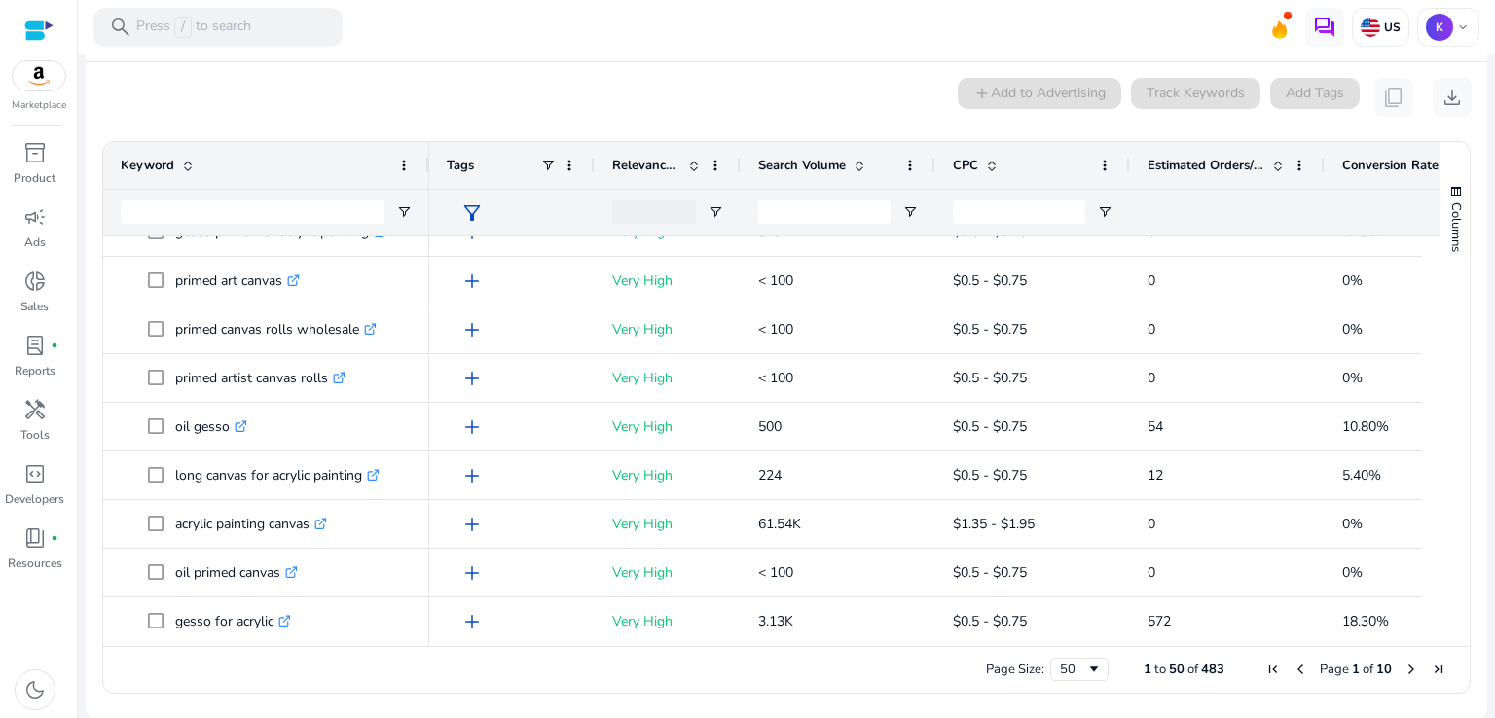
scroll to position [646, 0]
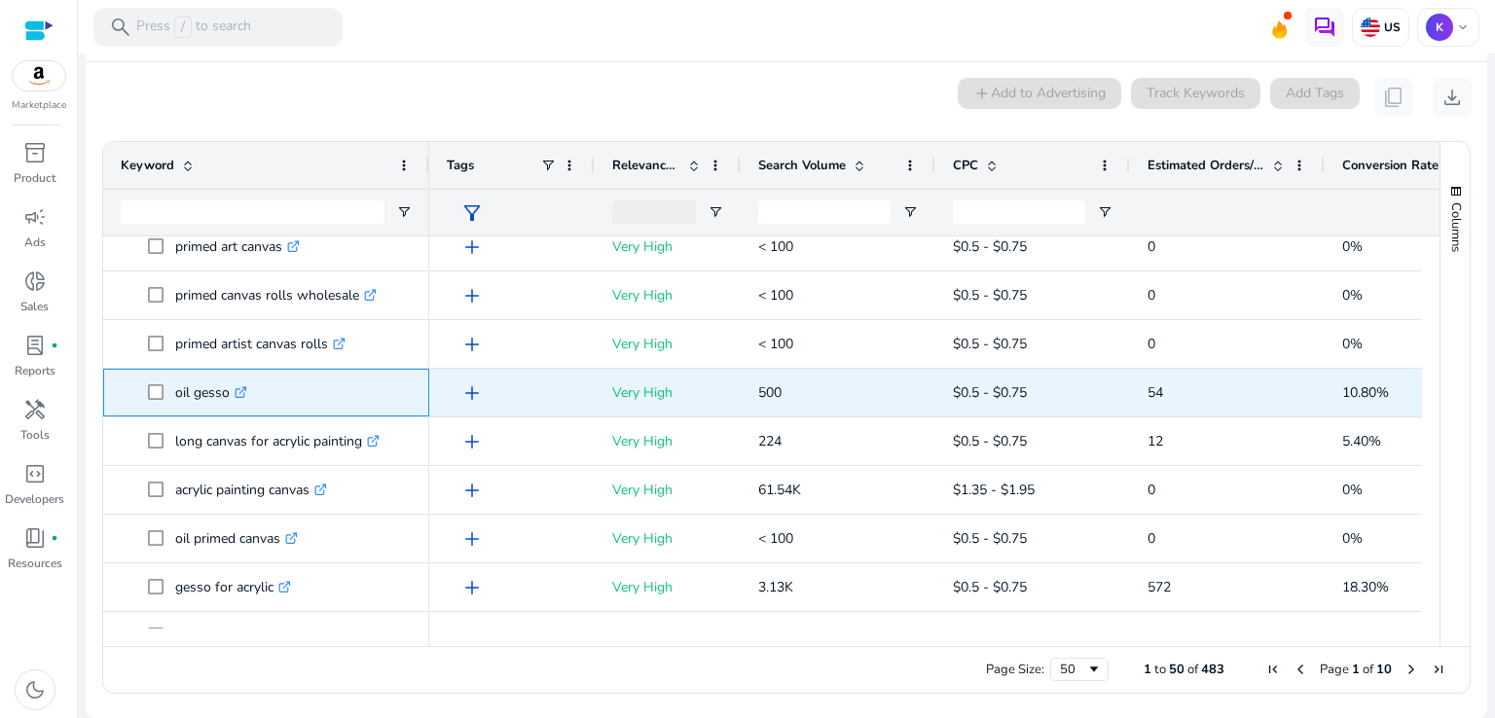
click at [150, 387] on span "oil gesso .st0{fill:#2c8af8}" at bounding box center [280, 393] width 264 height 40
copy span "oil gesso"
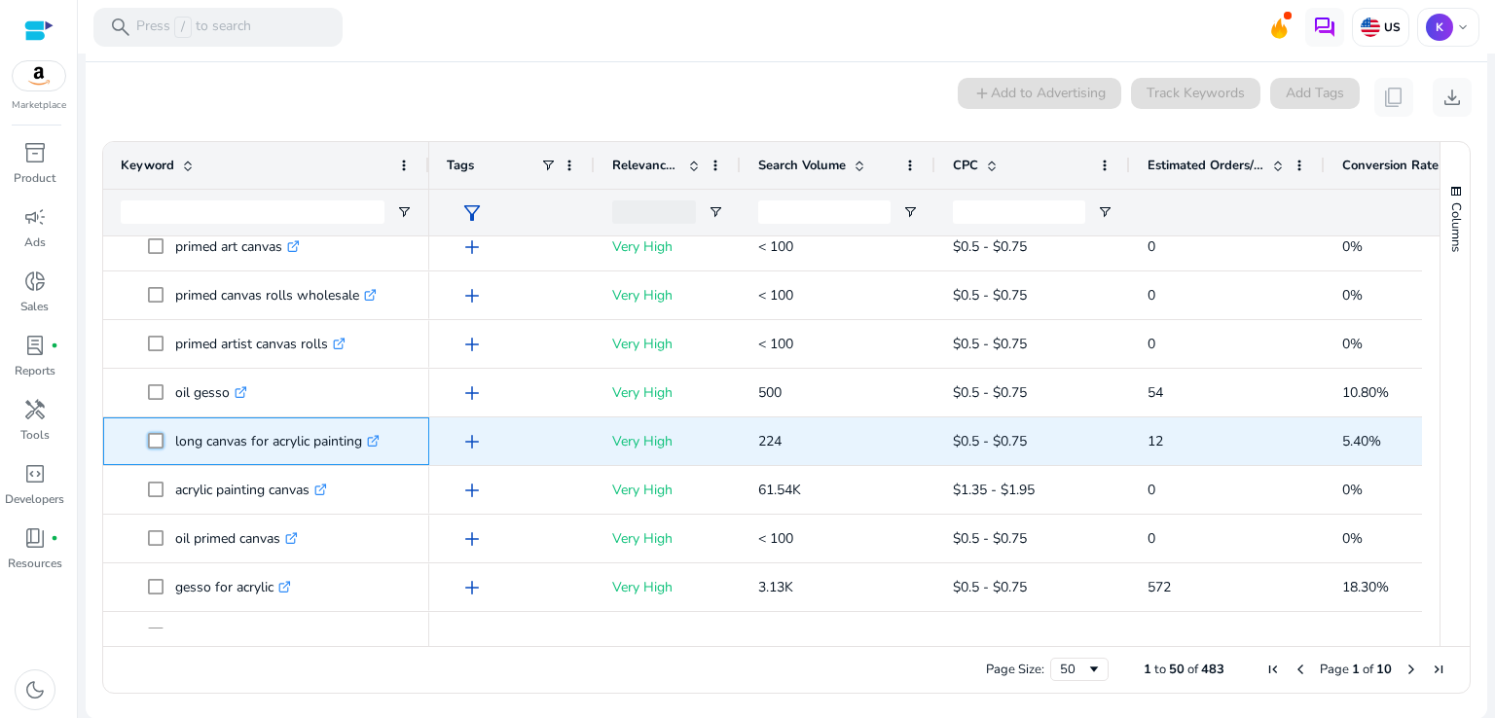
drag, startPoint x: 228, startPoint y: 389, endPoint x: 214, endPoint y: 437, distance: 49.6
click at [214, 437] on span "long canvas for acrylic painting .st0{fill:#2c8af8}" at bounding box center [280, 441] width 264 height 40
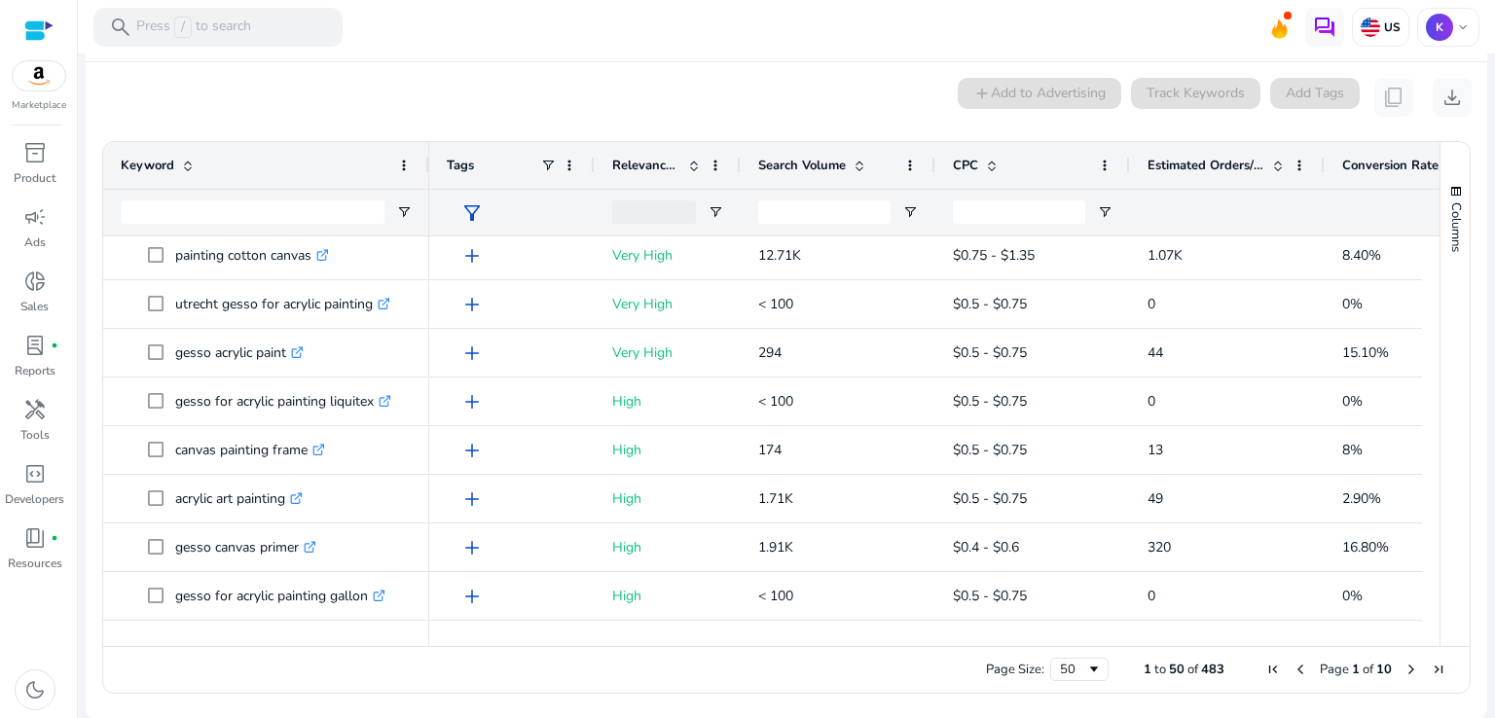
scroll to position [1080, 0]
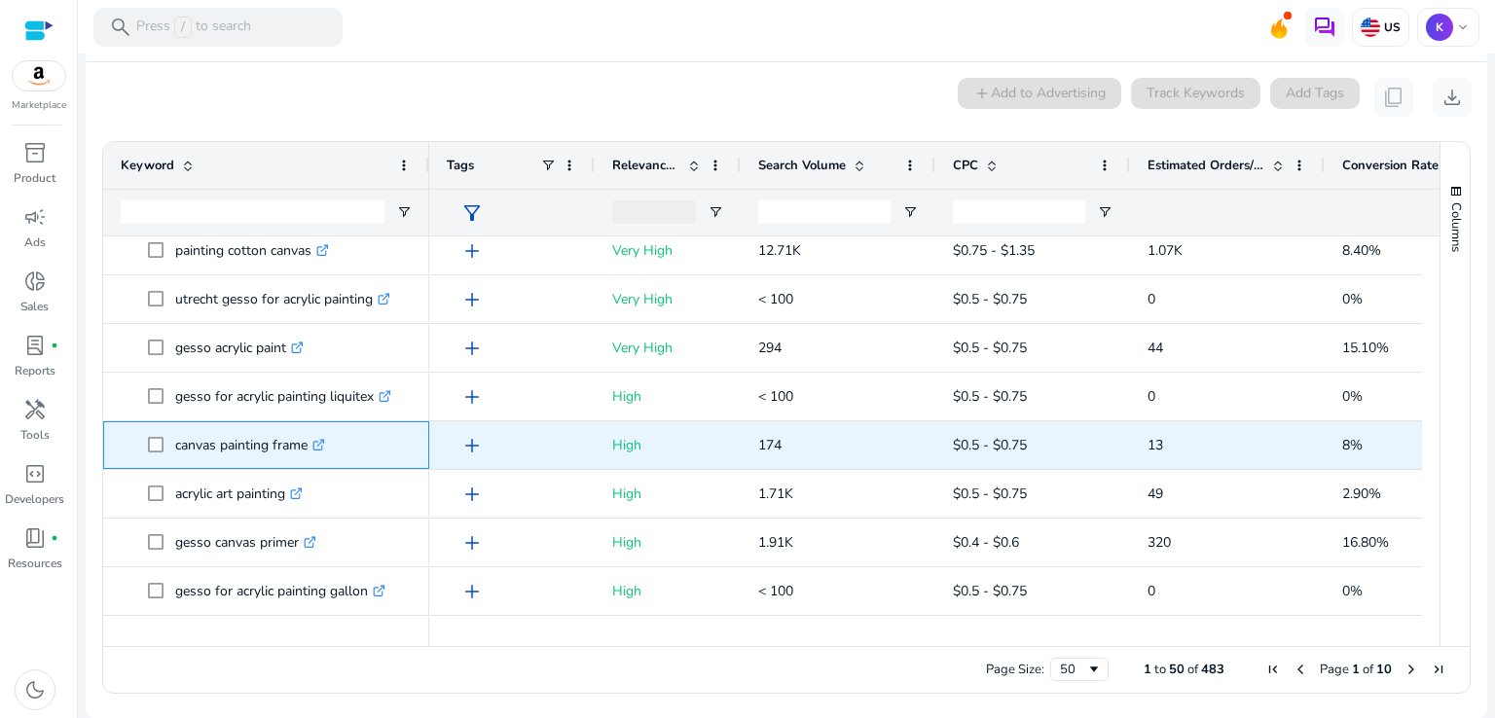
drag, startPoint x: 310, startPoint y: 442, endPoint x: 271, endPoint y: 448, distance: 40.3
click at [271, 448] on p "canvas painting frame .st0{fill:#2c8af8}" at bounding box center [250, 445] width 150 height 40
copy p "frame"
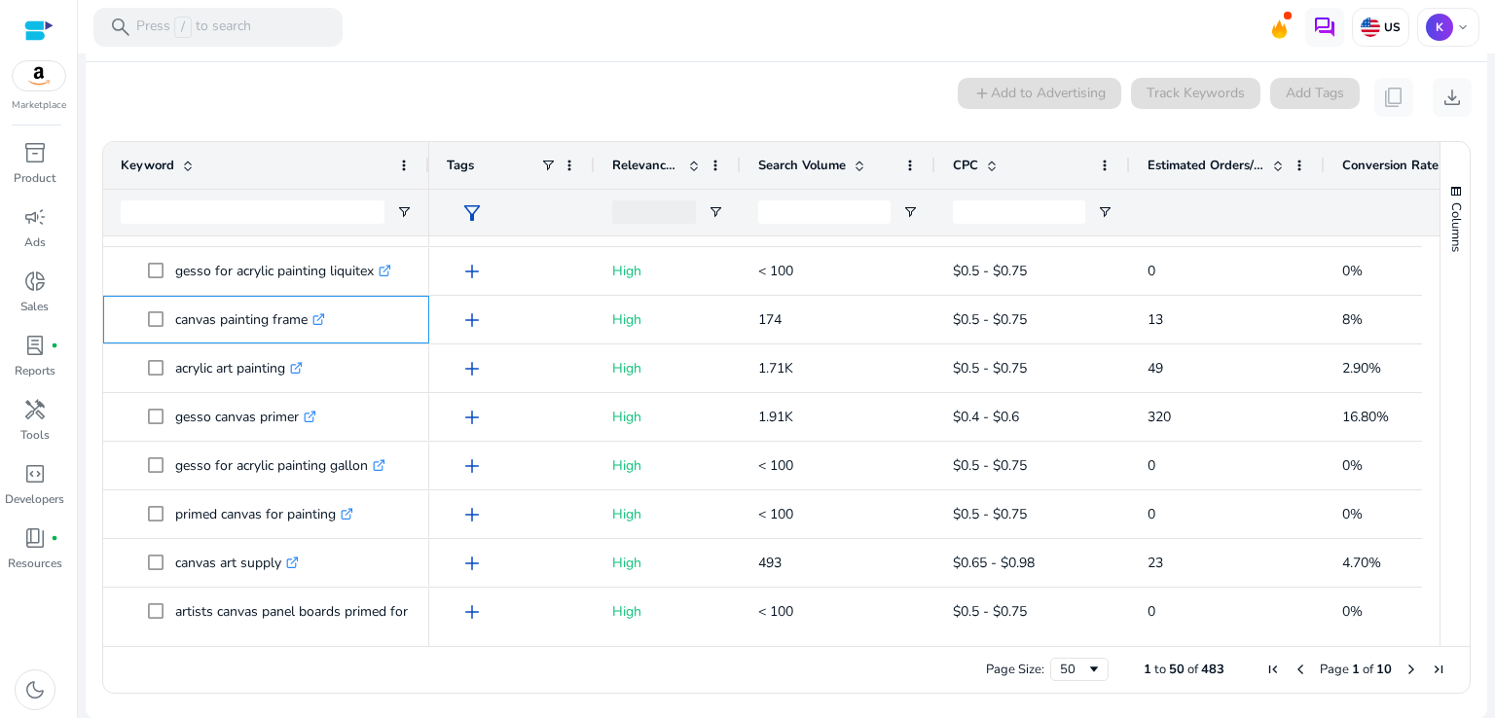
scroll to position [1354, 0]
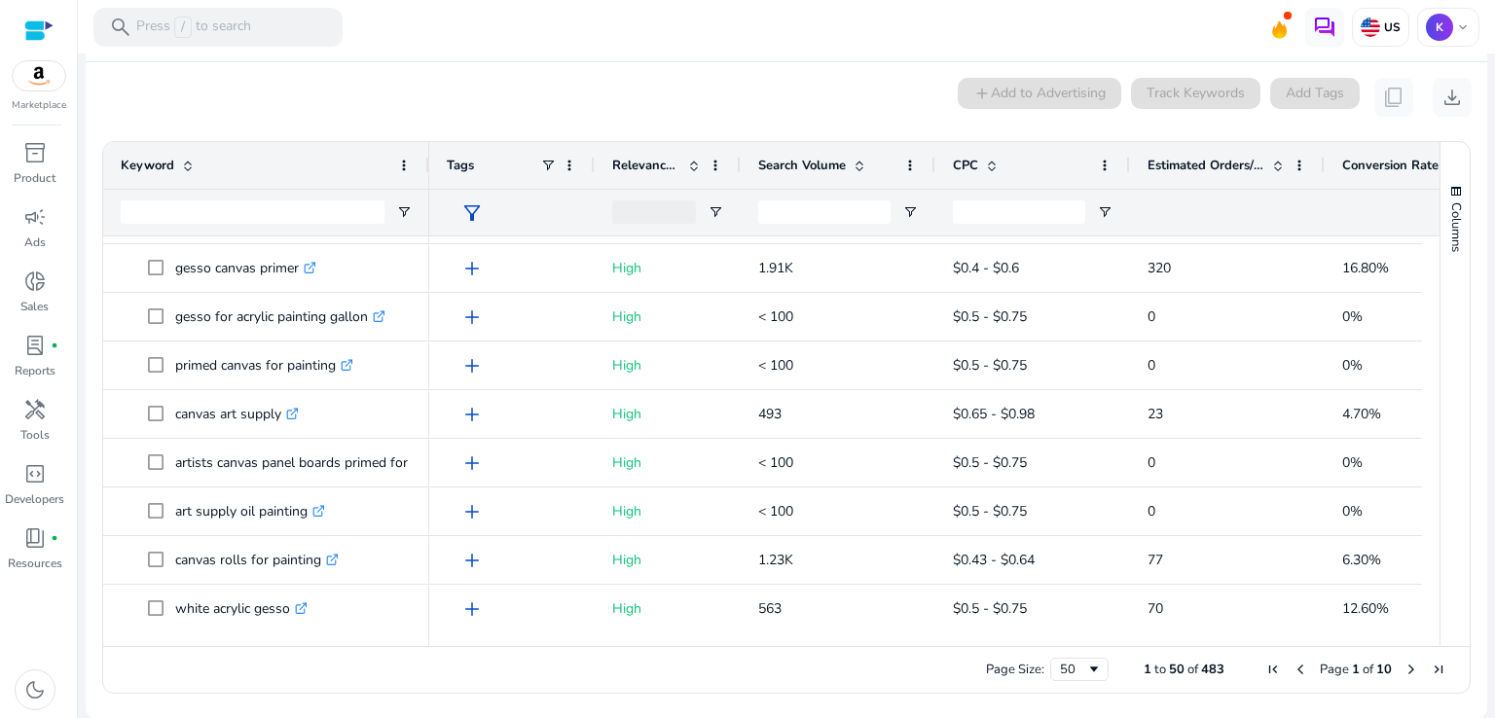
drag, startPoint x: 1423, startPoint y: 486, endPoint x: 1428, endPoint y: 534, distance: 49.0
click at [1428, 534] on div at bounding box center [1431, 432] width 18 height 392
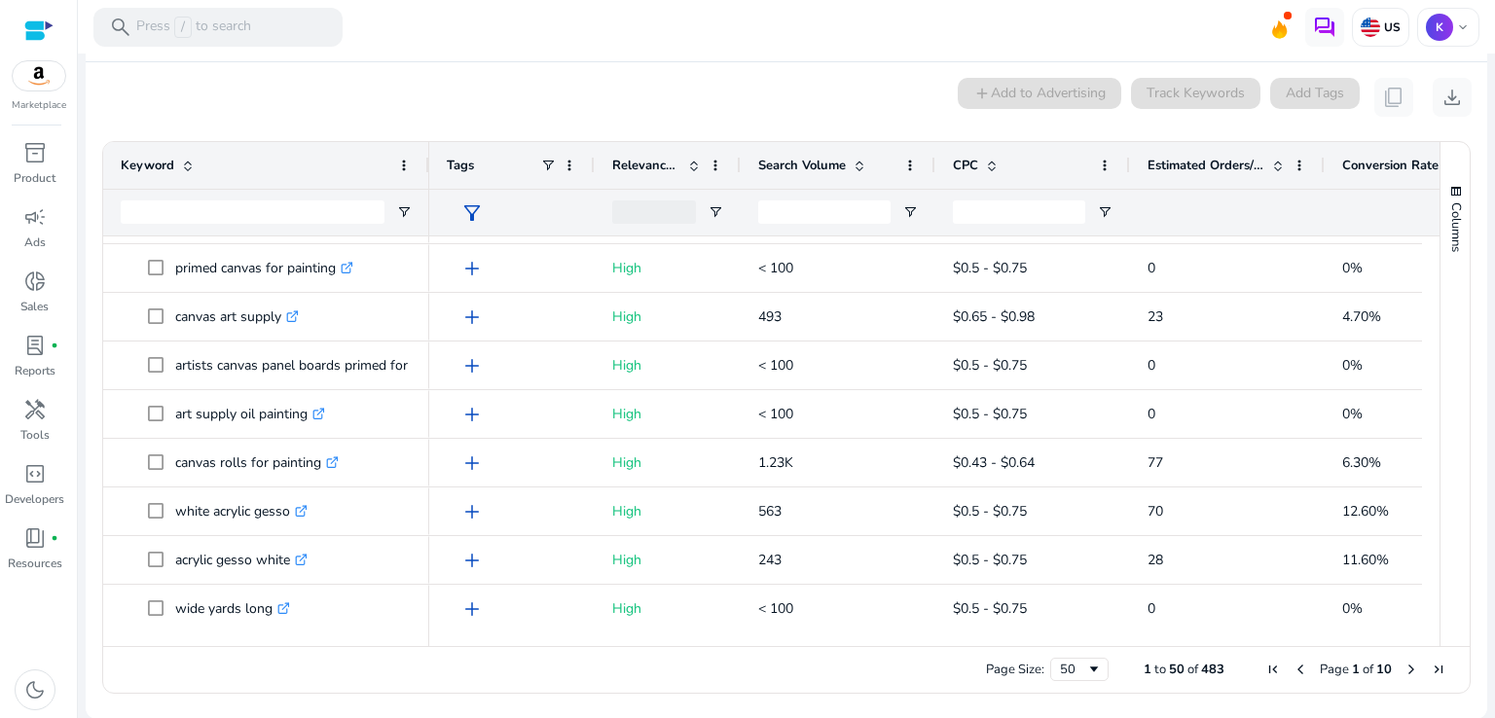
scroll to position [1475, 0]
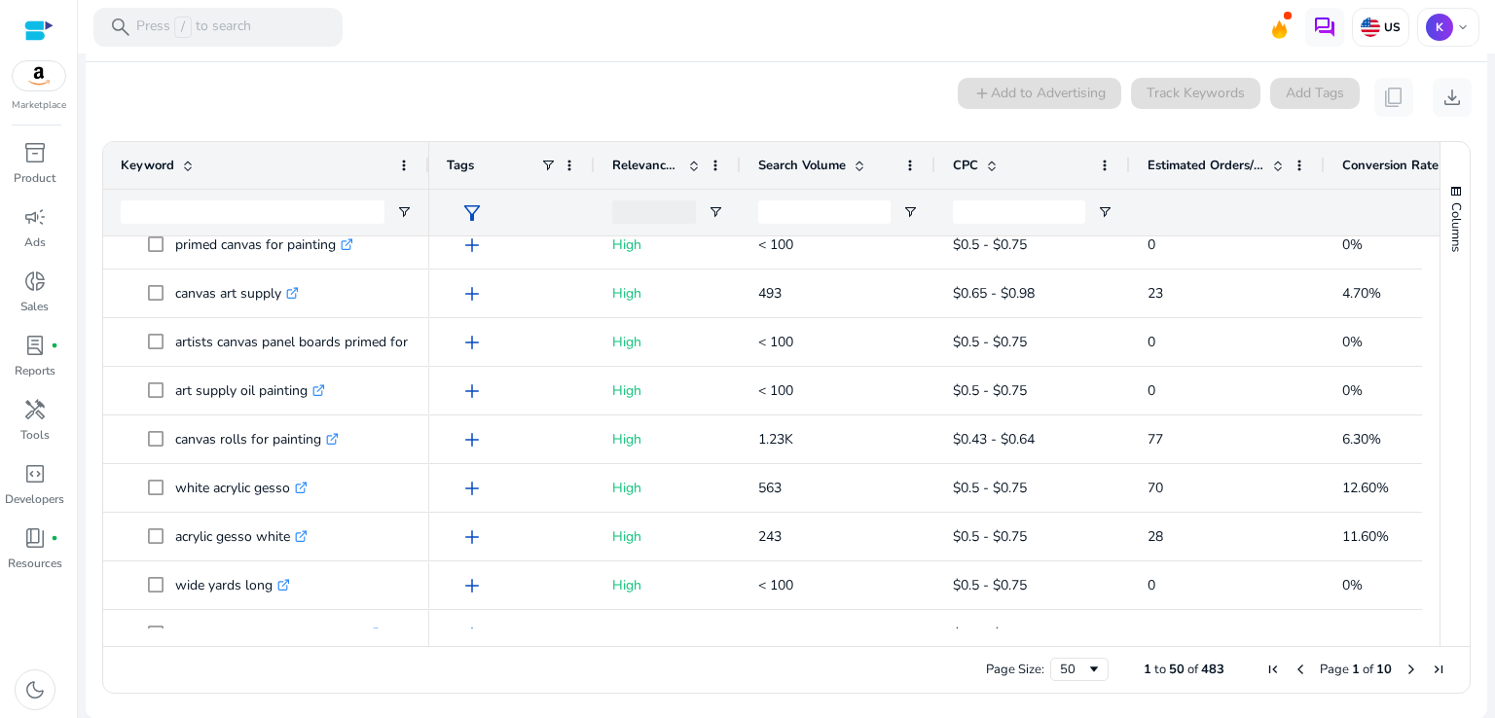
drag, startPoint x: 1424, startPoint y: 527, endPoint x: 1421, endPoint y: 553, distance: 25.5
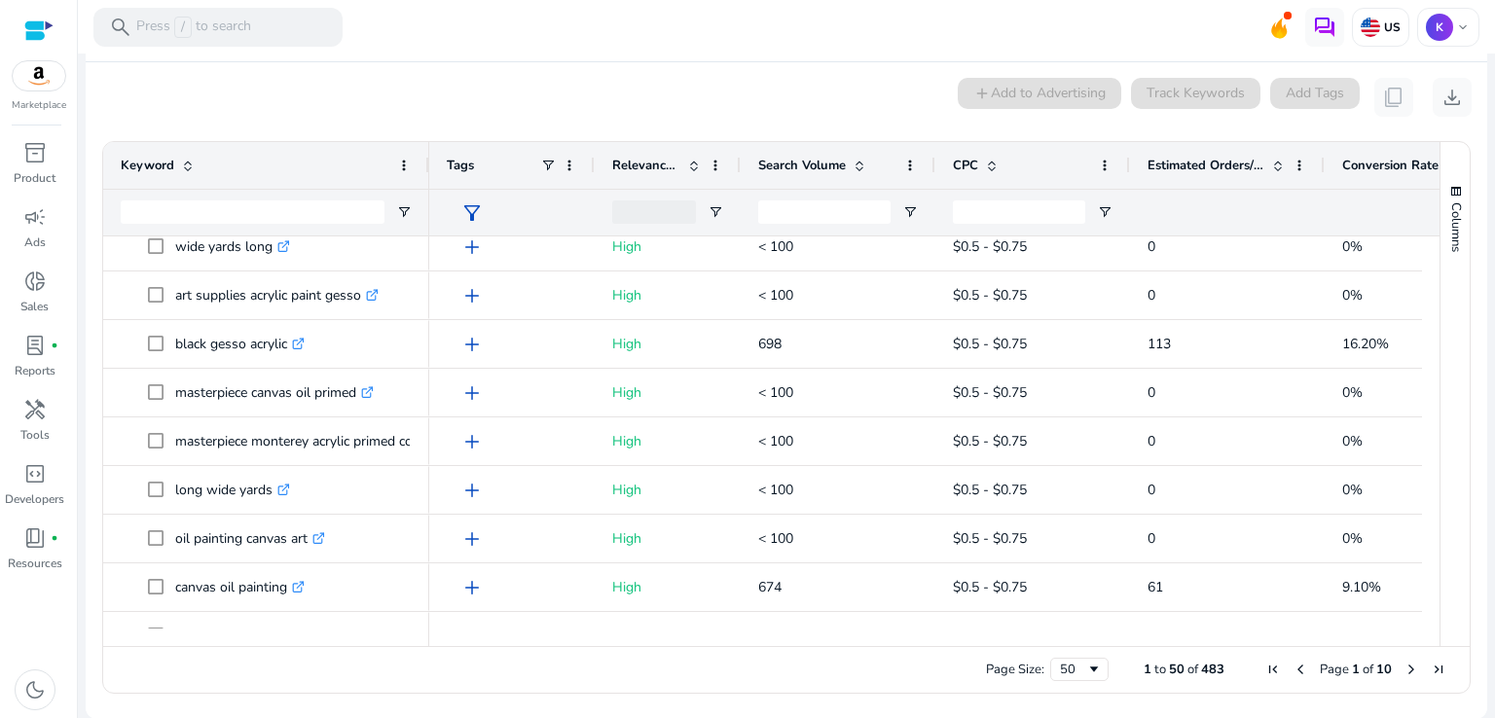
drag, startPoint x: 1424, startPoint y: 545, endPoint x: 1428, endPoint y: 592, distance: 47.0
click at [1428, 592] on div at bounding box center [1431, 432] width 18 height 392
drag, startPoint x: 1431, startPoint y: 581, endPoint x: 1426, endPoint y: 615, distance: 34.6
click at [1426, 615] on div "Keyword Tags Relevance Score CPC" at bounding box center [786, 394] width 1366 height 504
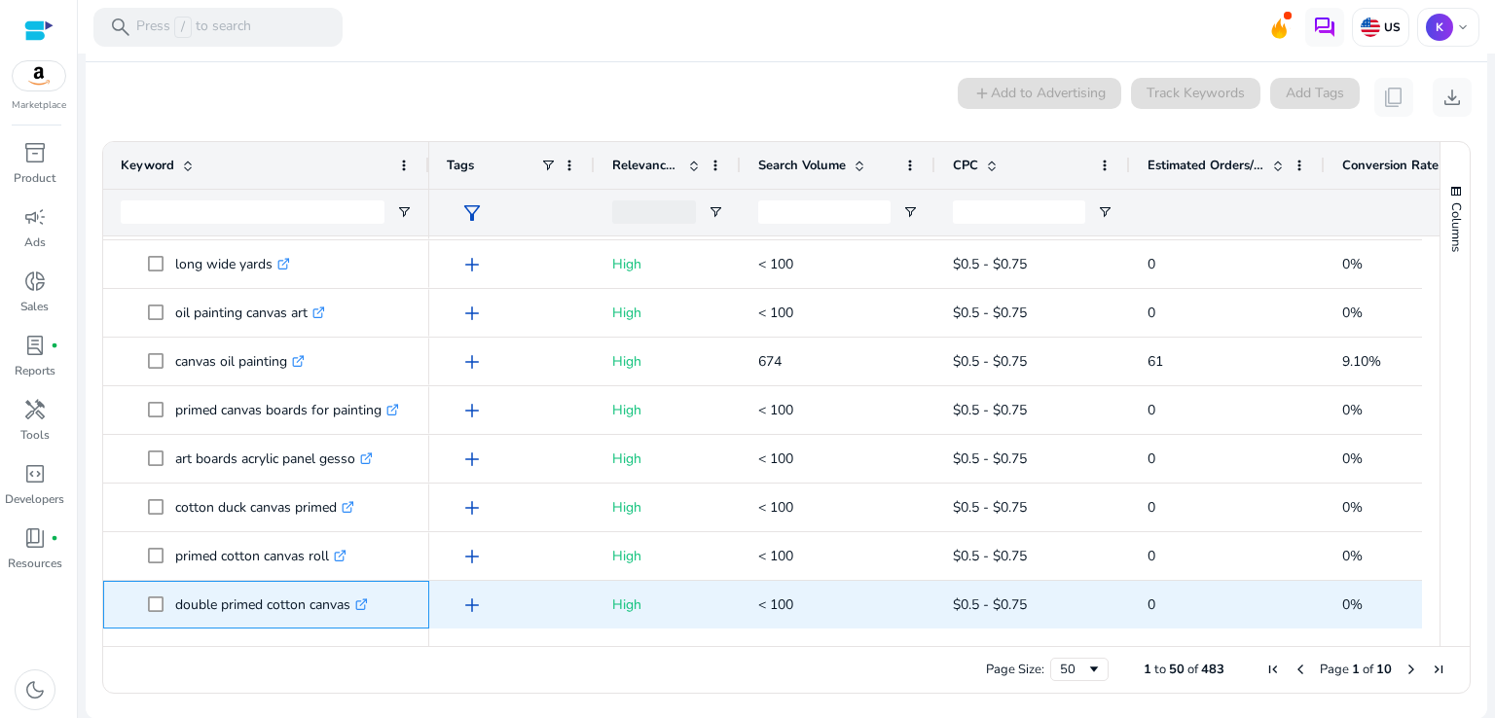
drag, startPoint x: 163, startPoint y: 600, endPoint x: 218, endPoint y: 604, distance: 54.6
click at [218, 604] on span "double primed cotton canvas .st0{fill:#2c8af8}" at bounding box center [280, 605] width 264 height 40
copy span "double"
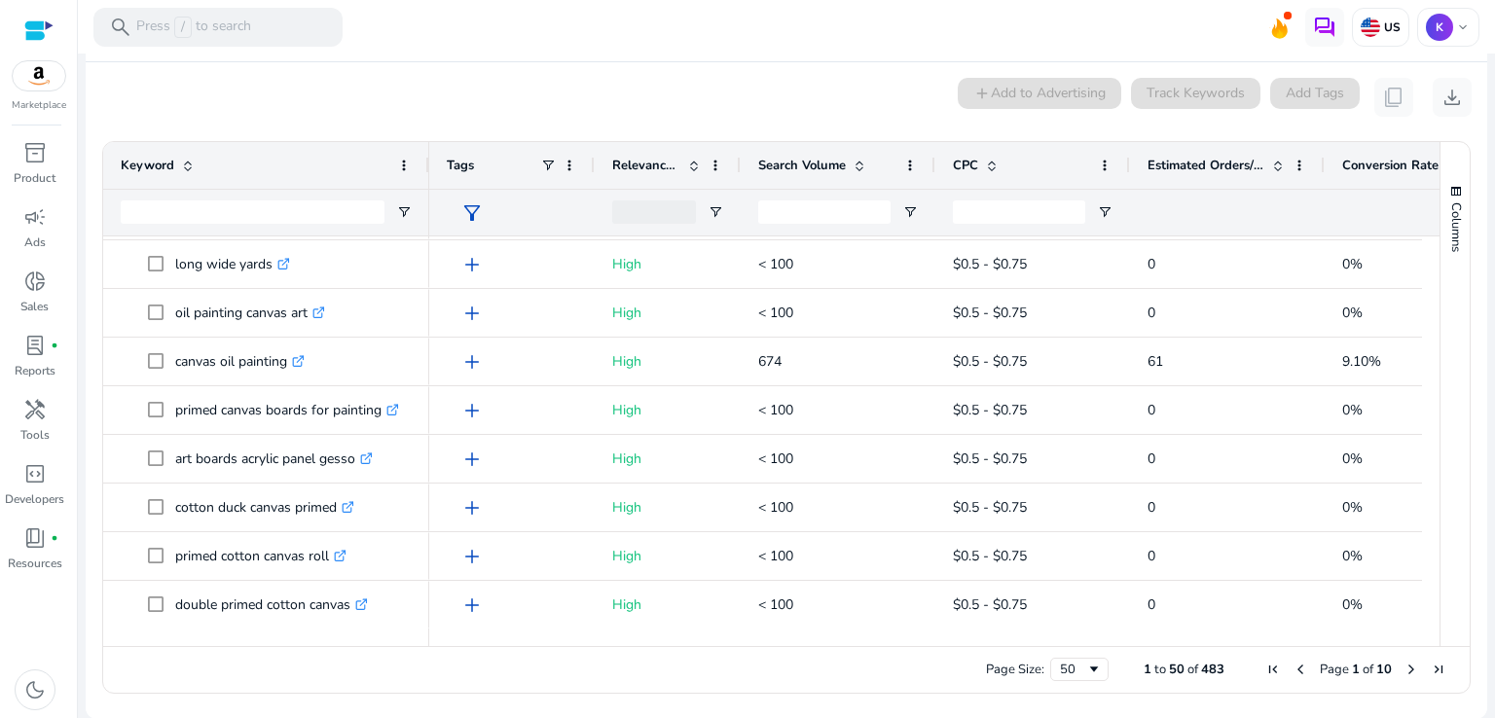
click at [1403, 666] on span "Next Page" at bounding box center [1411, 670] width 16 height 16
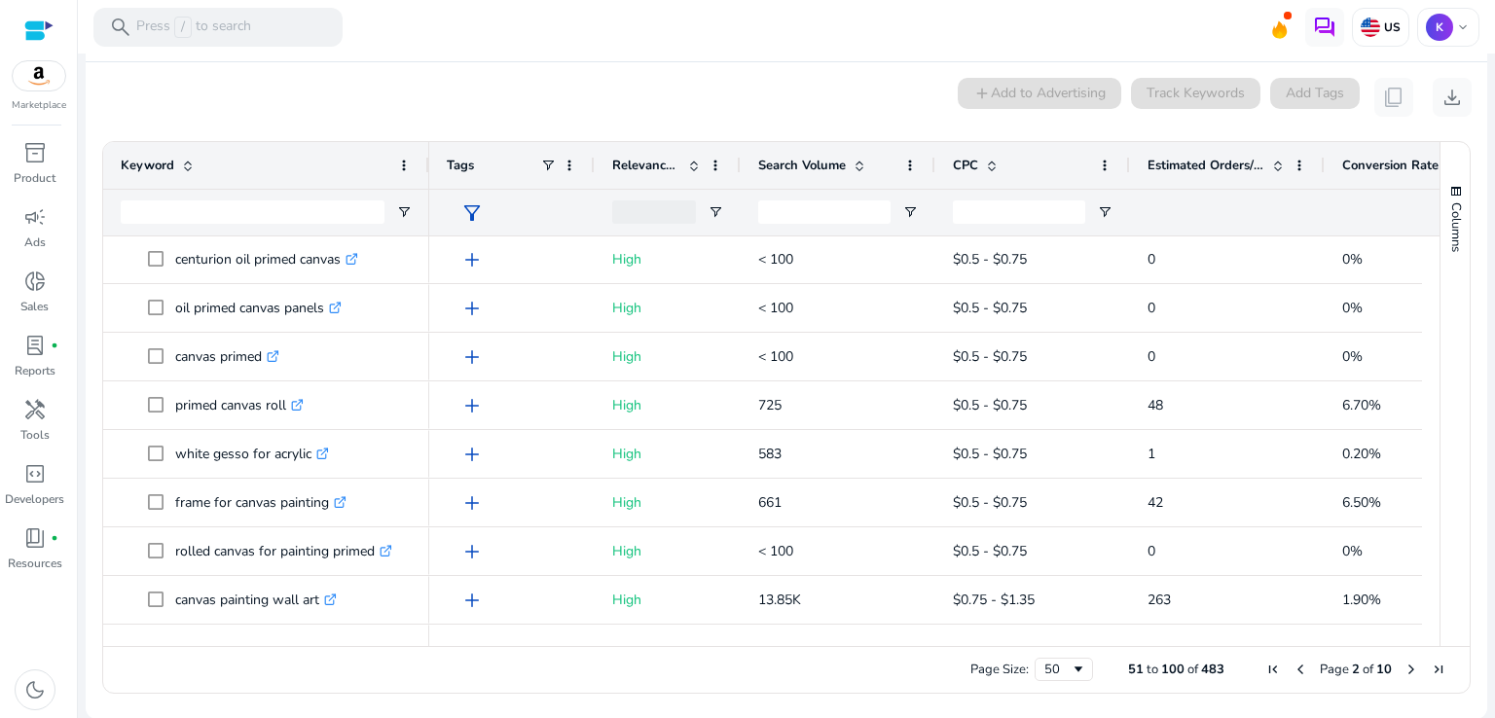
scroll to position [405, 0]
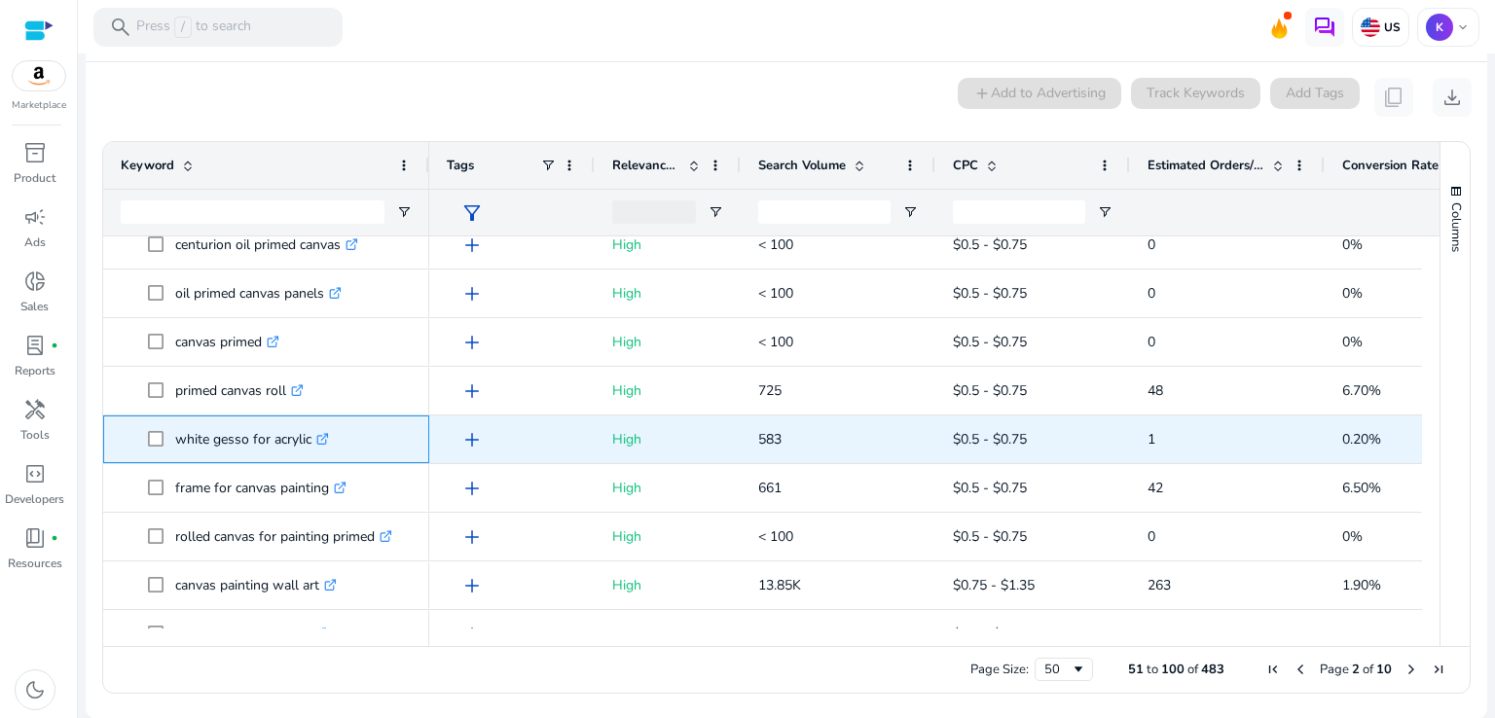
drag, startPoint x: 172, startPoint y: 443, endPoint x: 208, endPoint y: 431, distance: 37.8
click at [208, 431] on span "white gesso for acrylic .st0{fill:#2c8af8}" at bounding box center [280, 439] width 264 height 40
copy span "white"
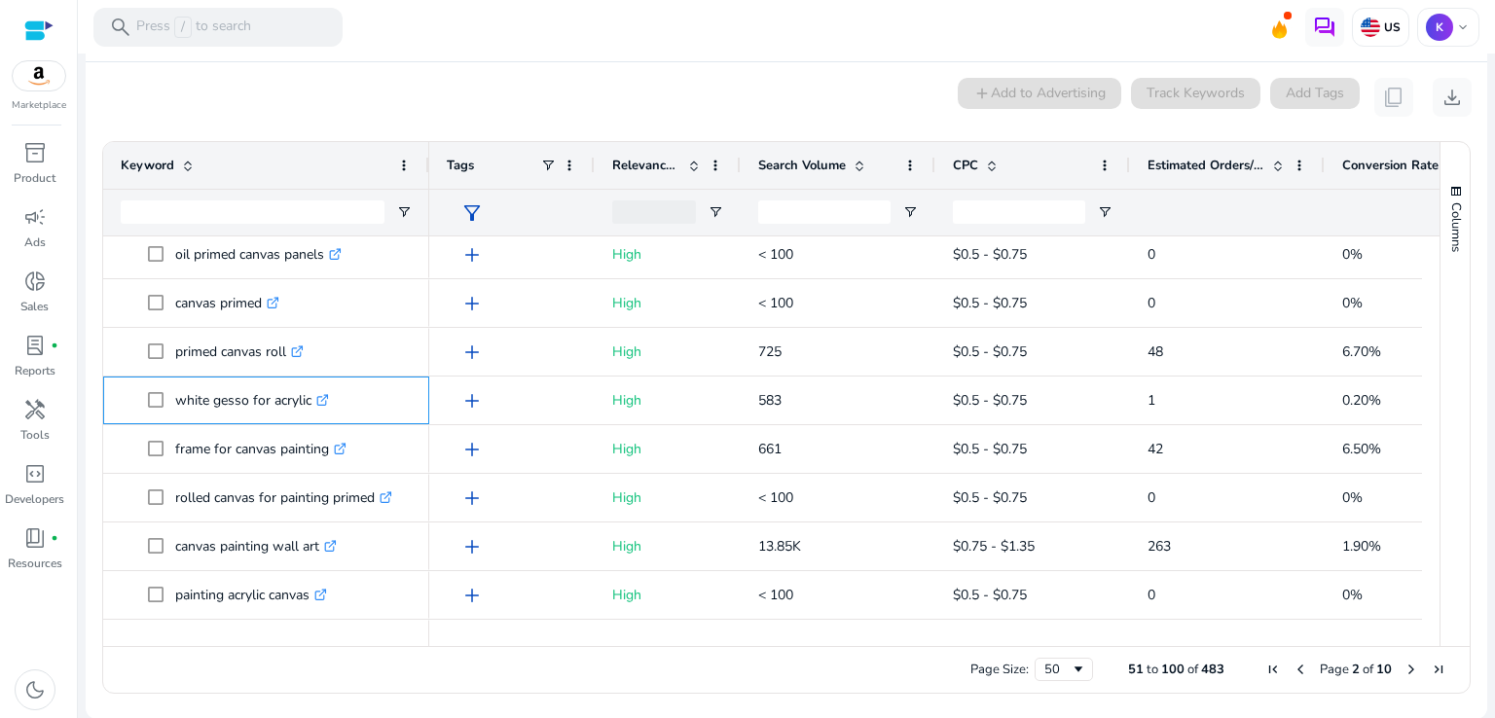
scroll to position [463, 0]
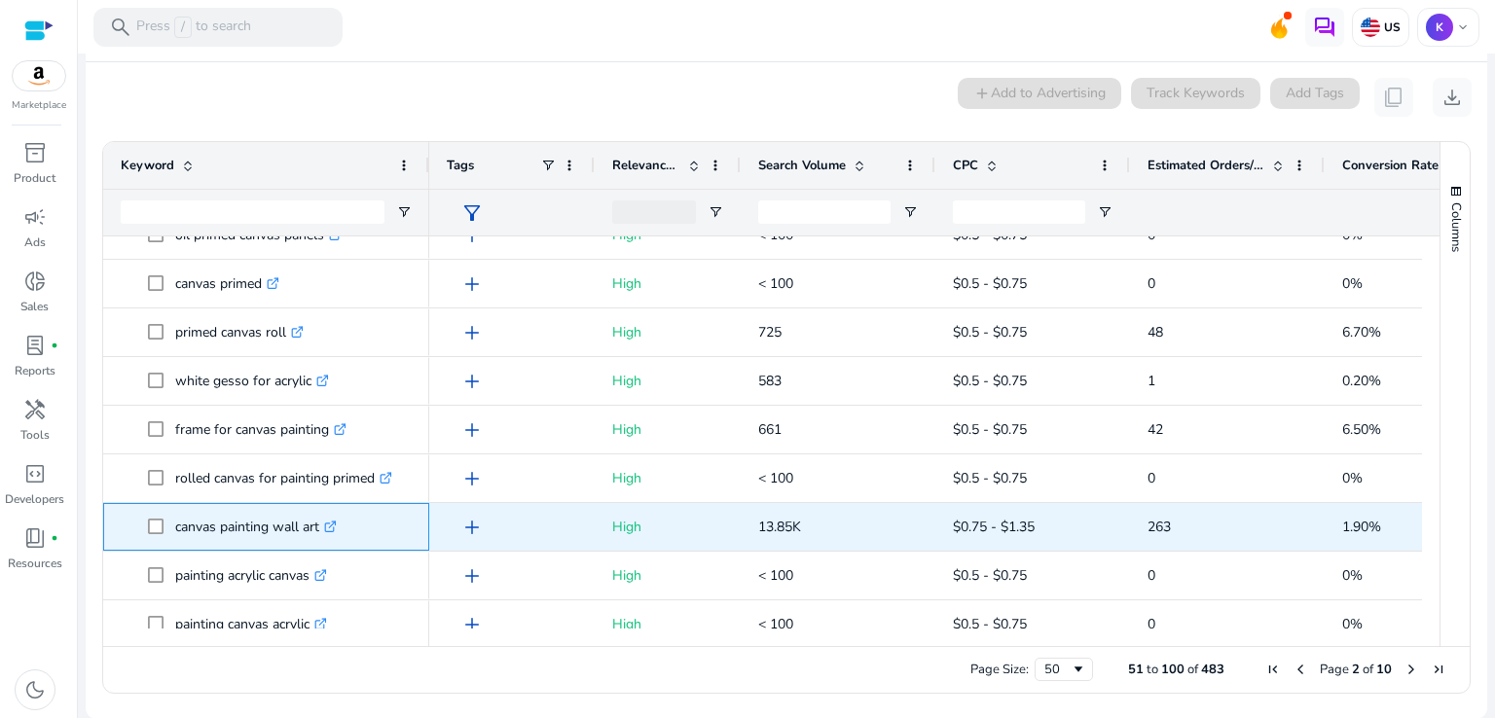
drag, startPoint x: 275, startPoint y: 530, endPoint x: 320, endPoint y: 528, distance: 44.8
click at [320, 528] on p "canvas painting wall art .st0{fill:#2c8af8}" at bounding box center [256, 527] width 162 height 40
copy p "wall art"
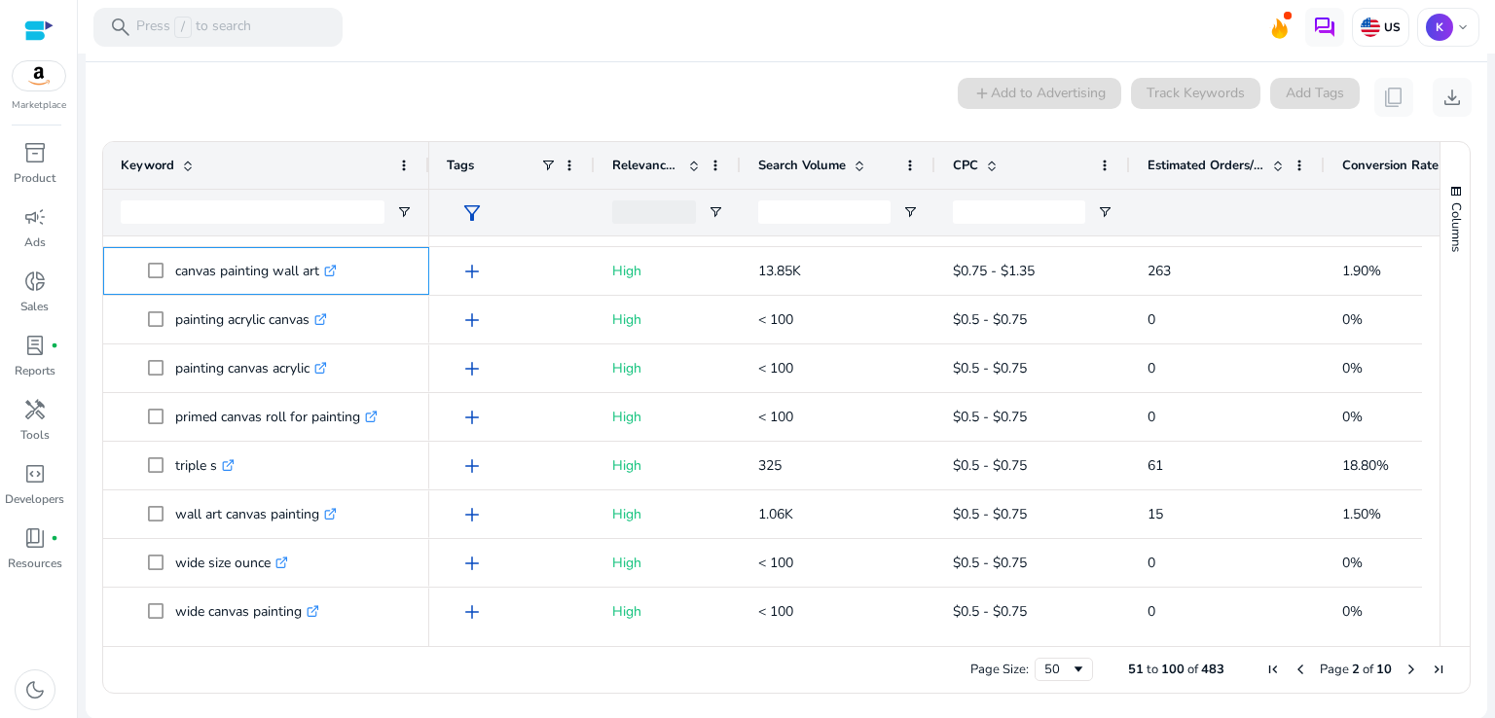
scroll to position [724, 0]
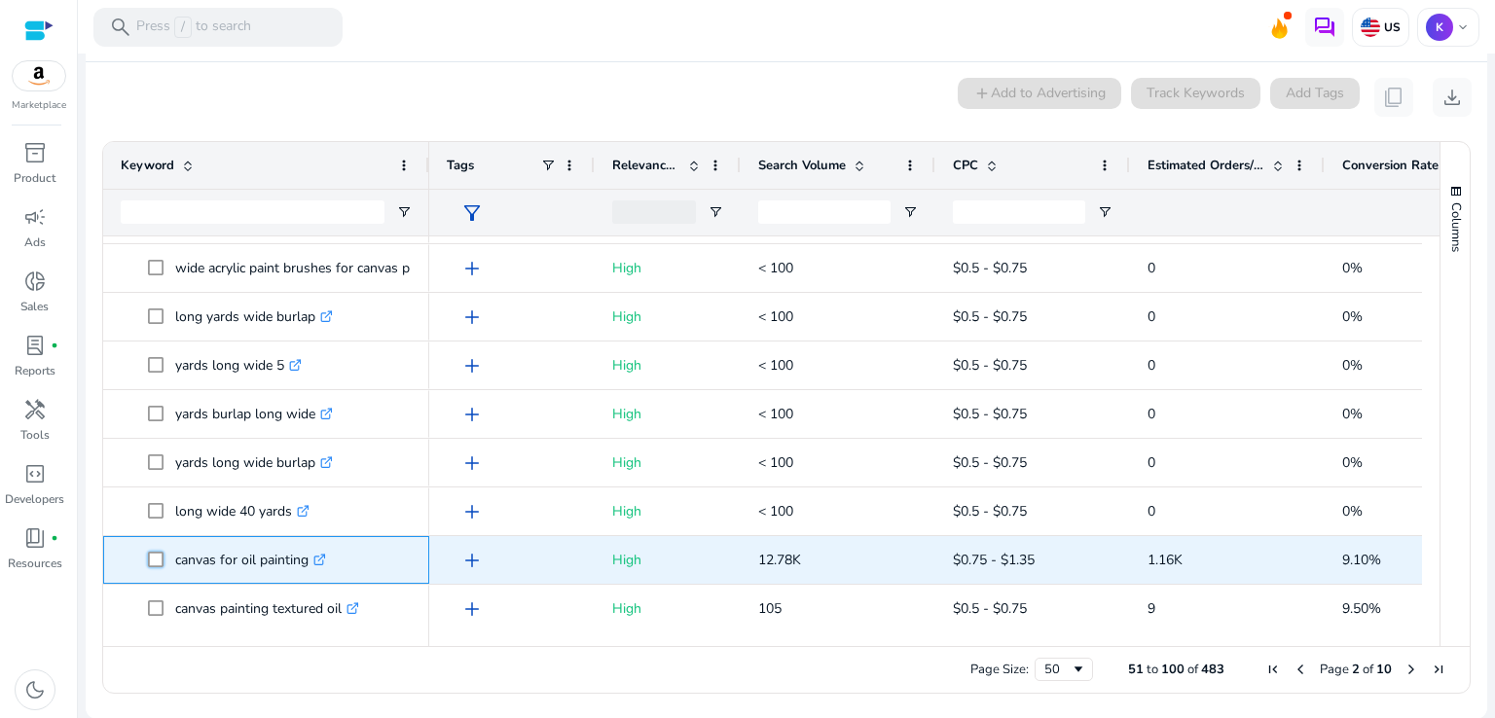
click at [301, 558] on span "canvas for oil painting .st0{fill:#2c8af8}" at bounding box center [280, 560] width 264 height 40
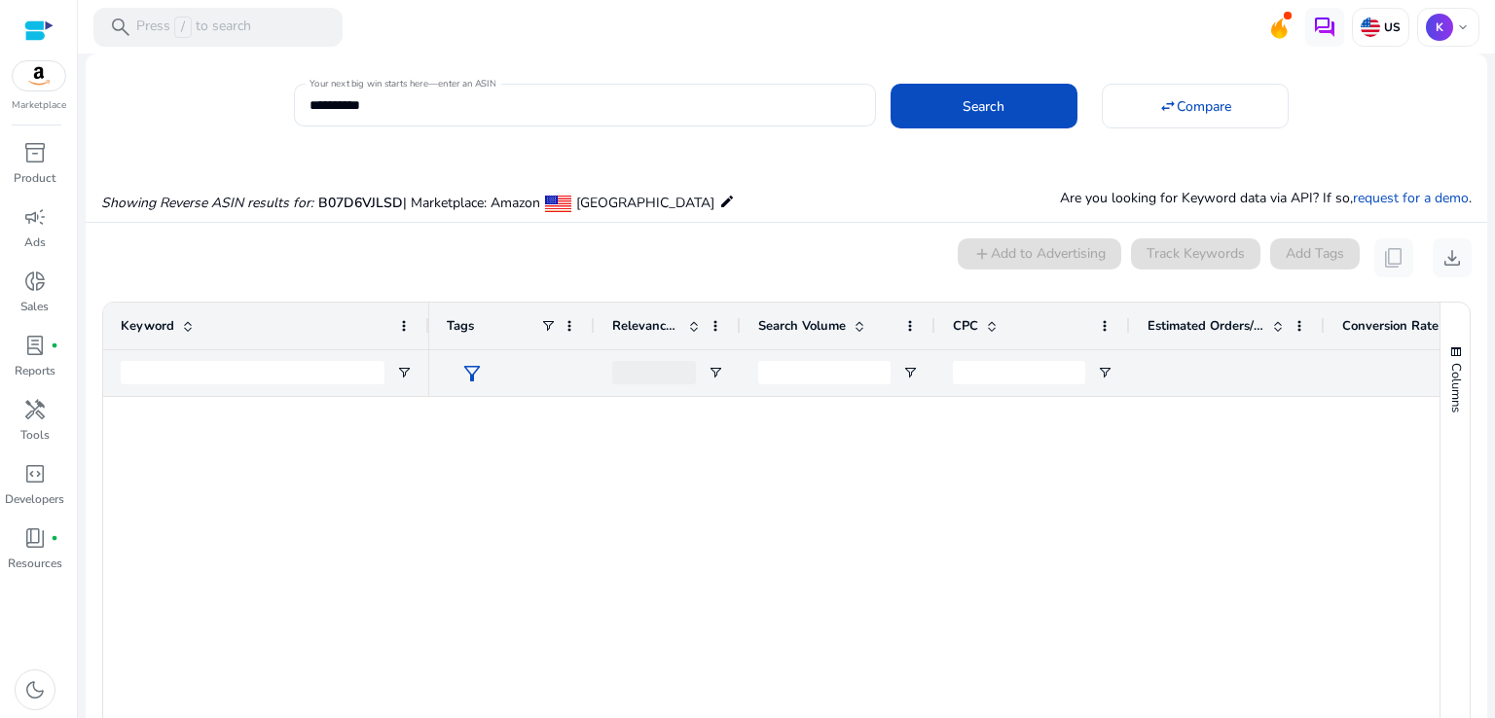
scroll to position [1403, 0]
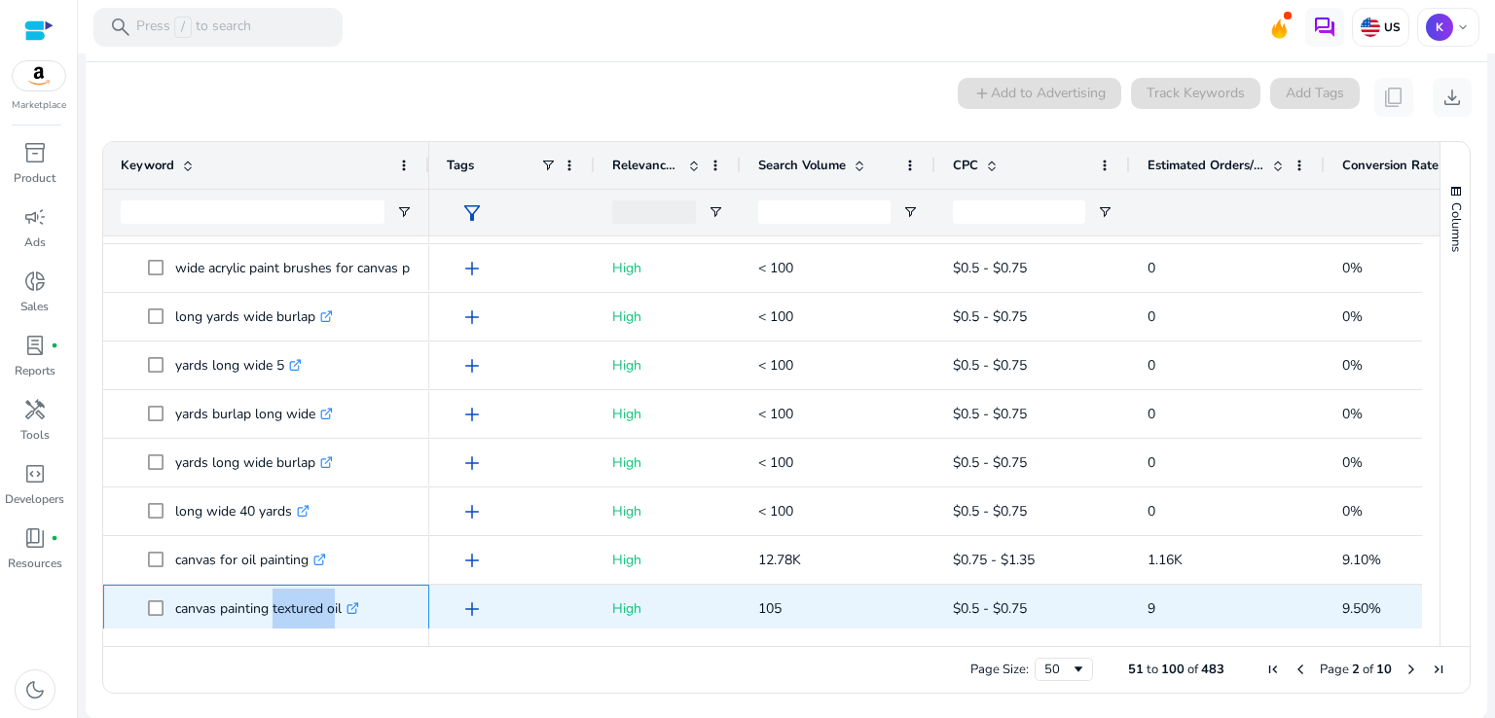
drag, startPoint x: 269, startPoint y: 608, endPoint x: 327, endPoint y: 606, distance: 58.4
click at [327, 606] on p "canvas painting textured oil .st0{fill:#2c8af8}" at bounding box center [267, 609] width 184 height 40
copy p "textured"
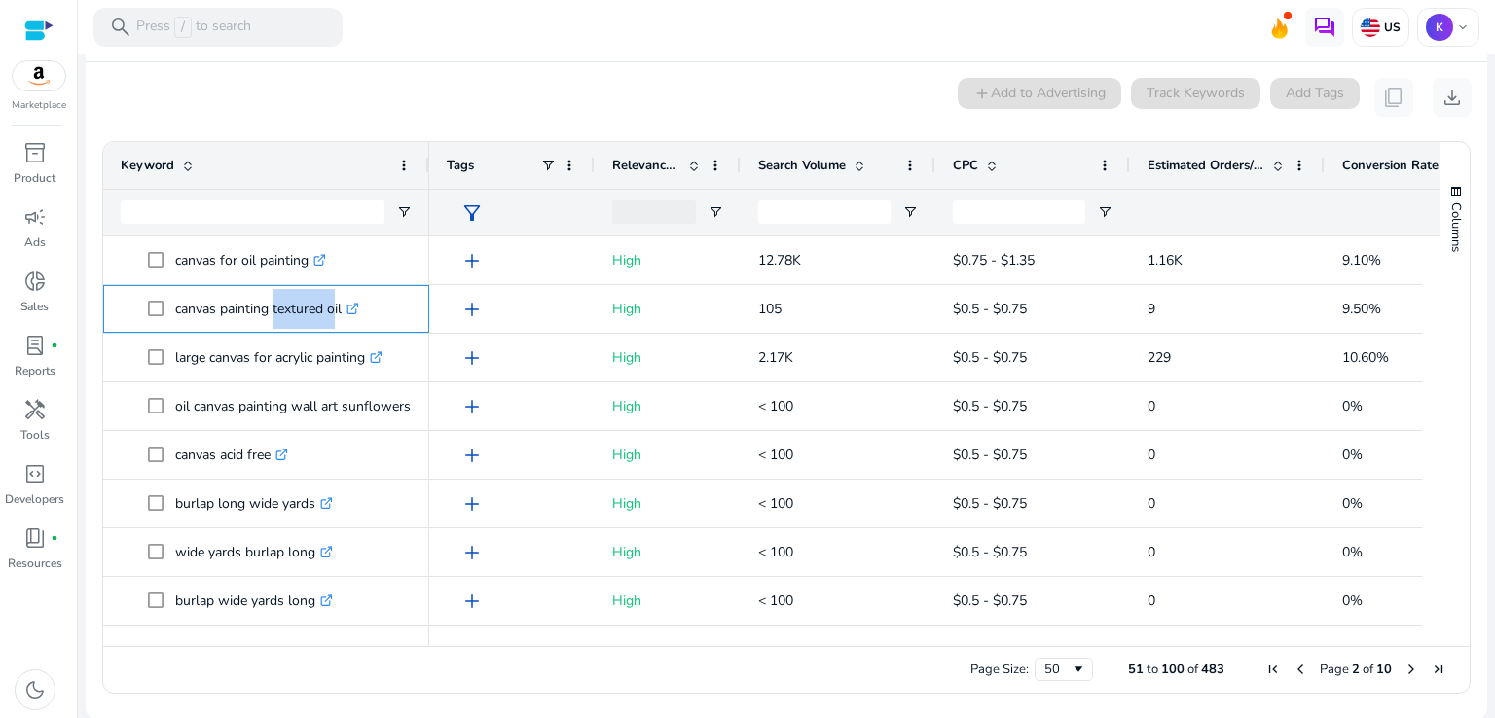
scroll to position [1713, 0]
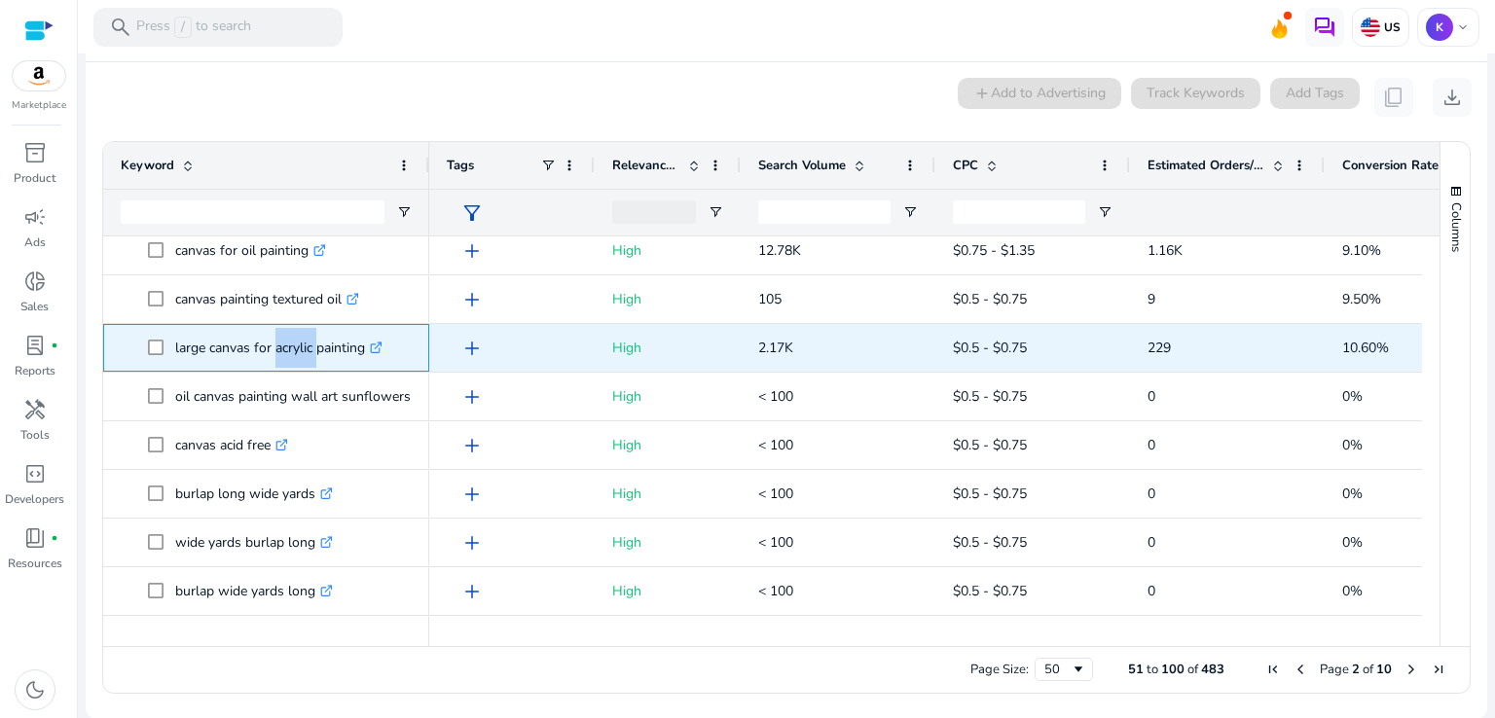
drag, startPoint x: 270, startPoint y: 344, endPoint x: 314, endPoint y: 343, distance: 44.8
click at [314, 343] on p "large canvas for acrylic painting .st0{fill:#2c8af8}" at bounding box center [278, 348] width 207 height 40
copy p "acrylic"
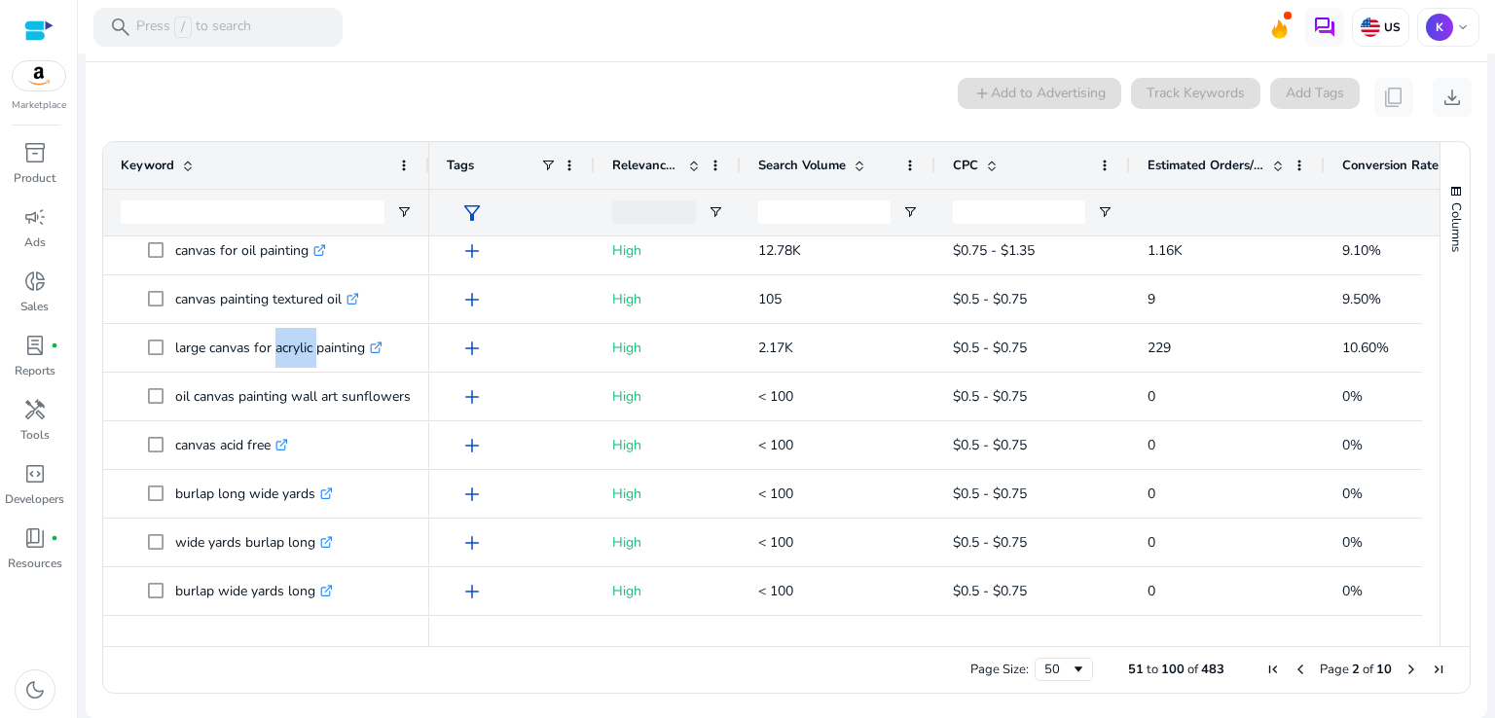
drag, startPoint x: 1422, startPoint y: 548, endPoint x: 1425, endPoint y: 581, distance: 33.2
click at [1425, 581] on div at bounding box center [1431, 432] width 18 height 392
drag, startPoint x: 1431, startPoint y: 555, endPoint x: 1426, endPoint y: 594, distance: 39.4
click at [1426, 594] on div "Keyword Tags Relevance Score CPC" at bounding box center [786, 394] width 1366 height 504
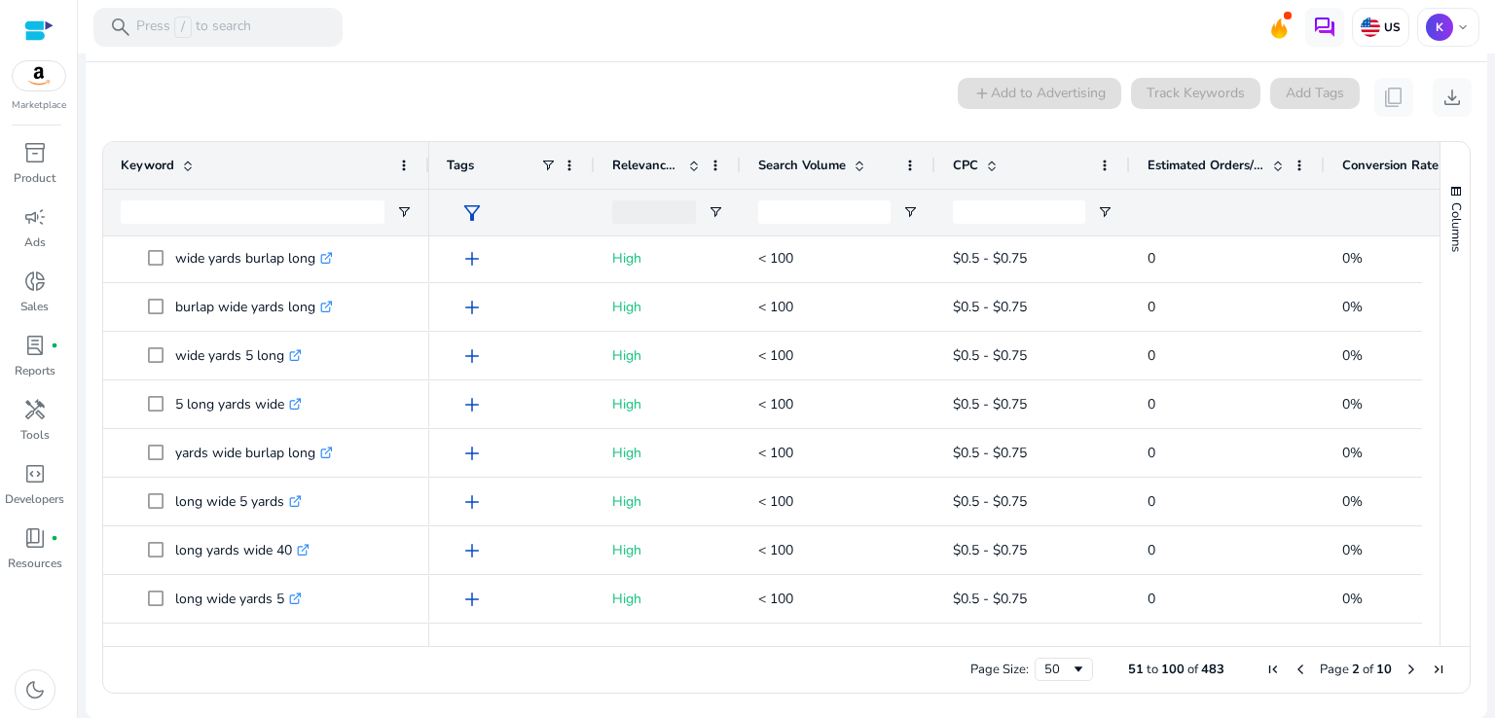
scroll to position [2040, 0]
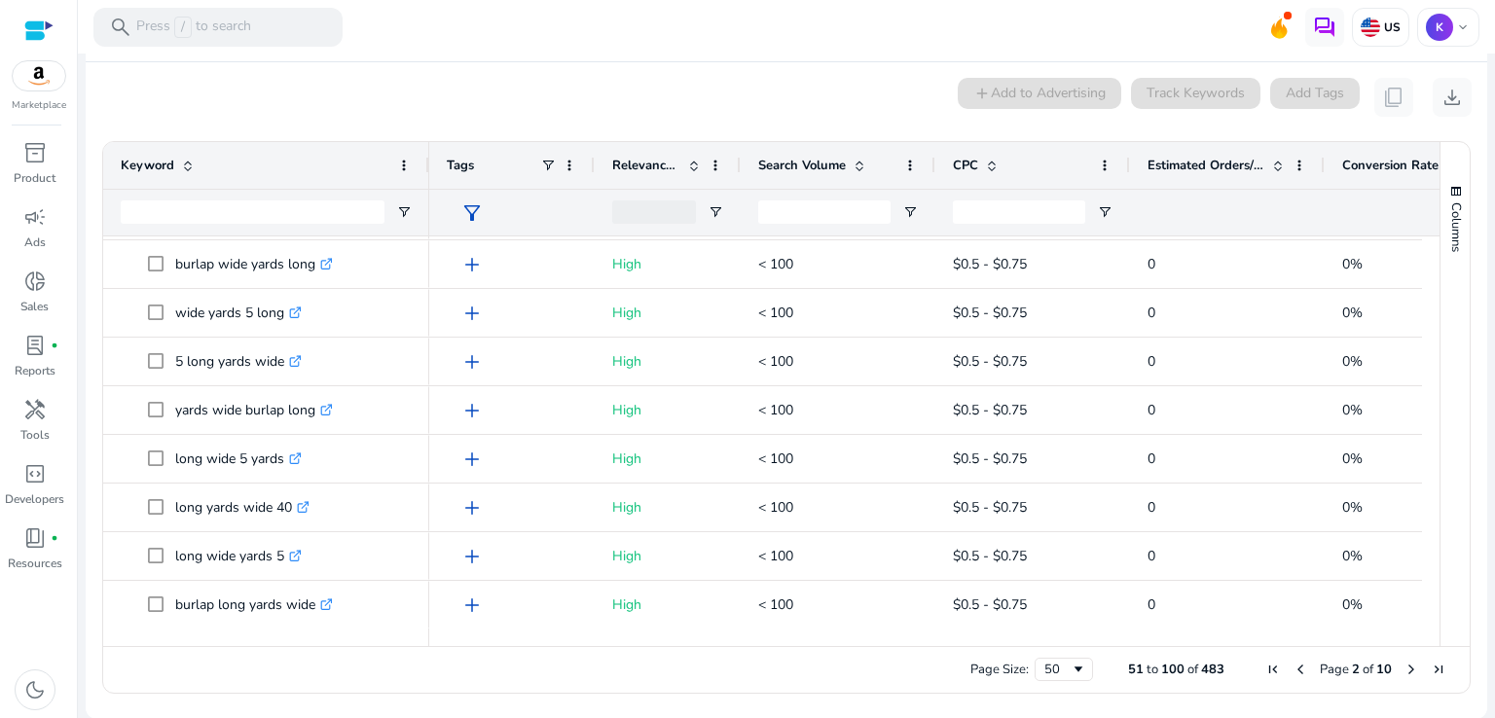
click at [1403, 668] on span "Next Page" at bounding box center [1411, 670] width 16 height 16
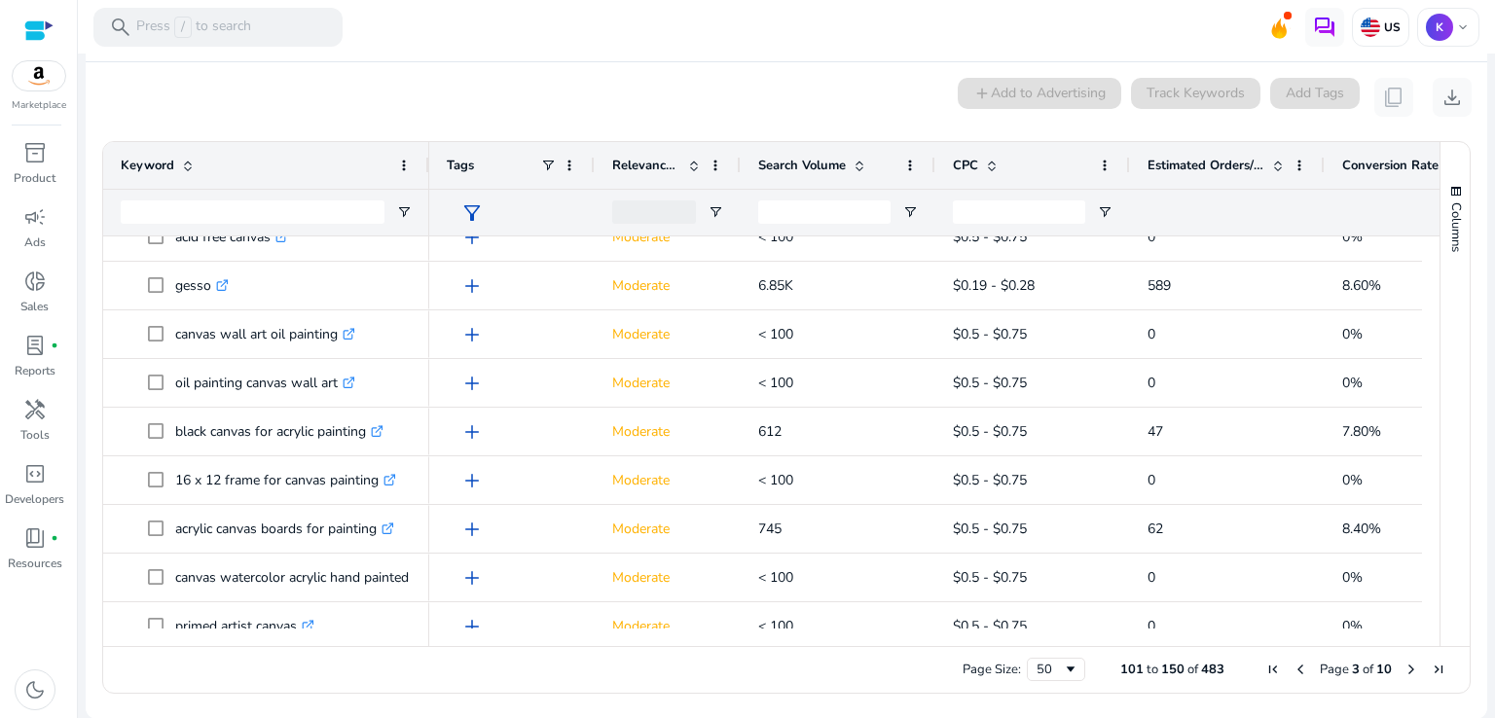
scroll to position [149, 0]
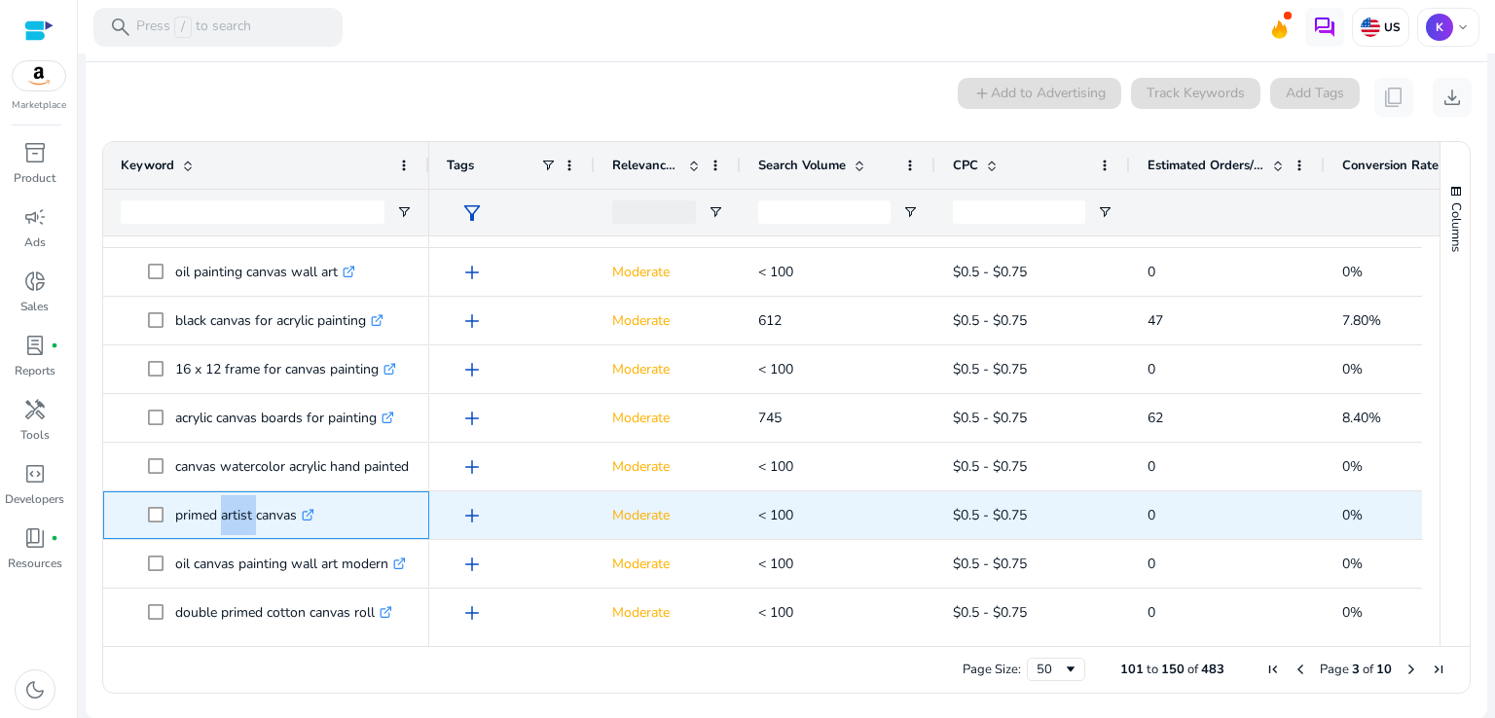
drag, startPoint x: 217, startPoint y: 514, endPoint x: 253, endPoint y: 514, distance: 36.0
click at [253, 514] on p "primed artist canvas .st0{fill:#2c8af8}" at bounding box center [244, 515] width 139 height 40
copy p "artist"
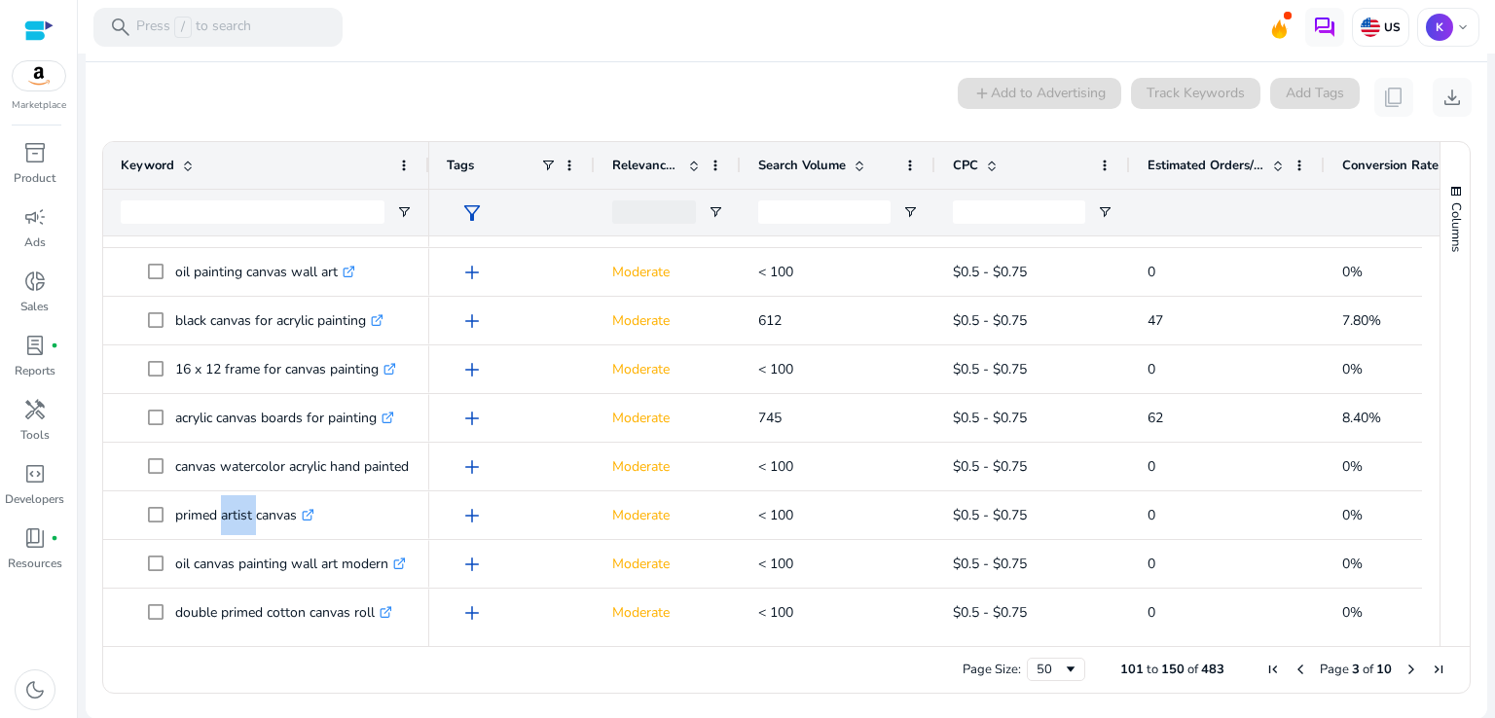
drag, startPoint x: 1433, startPoint y: 312, endPoint x: 1426, endPoint y: 367, distance: 55.0
click at [1426, 367] on div "Keyword Tags Relevance Score CPC" at bounding box center [786, 394] width 1366 height 504
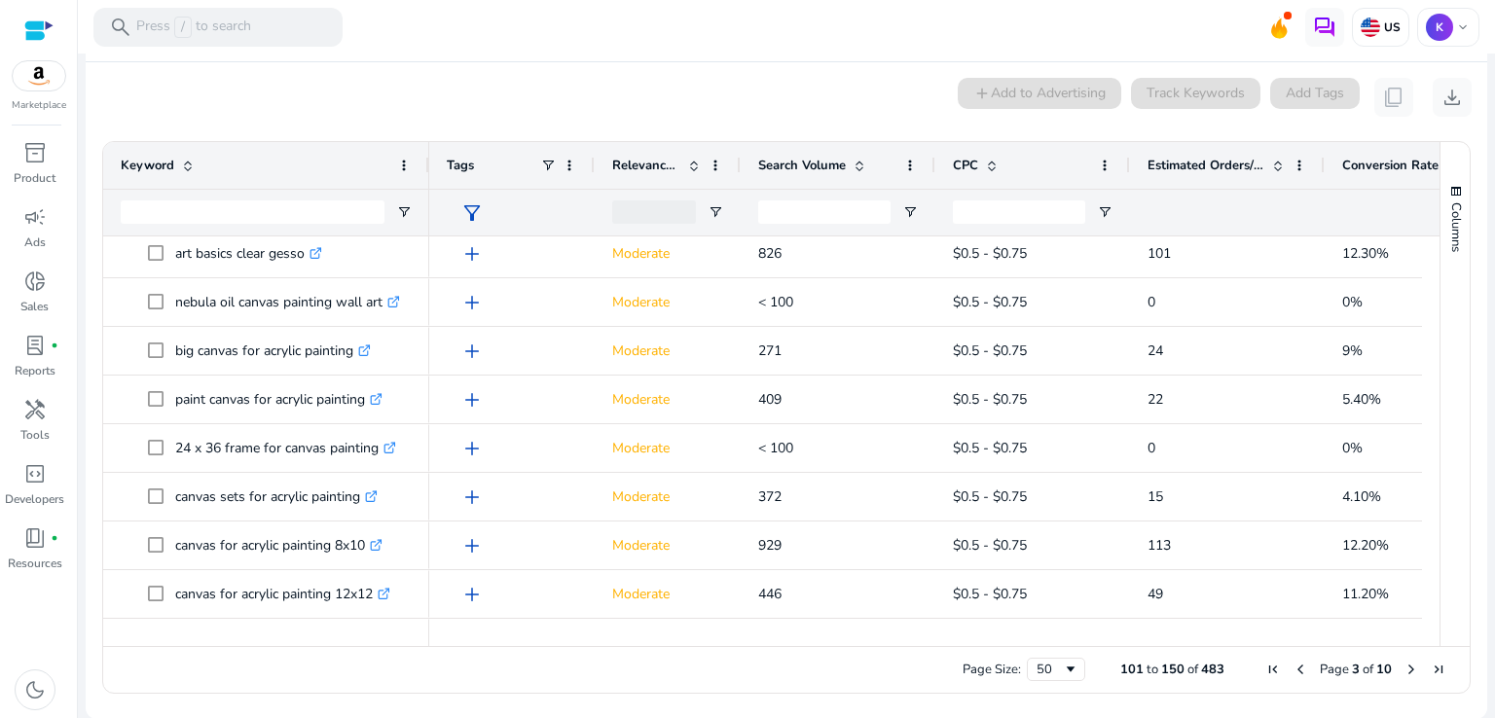
scroll to position [887, 0]
